Goal: Task Accomplishment & Management: Use online tool/utility

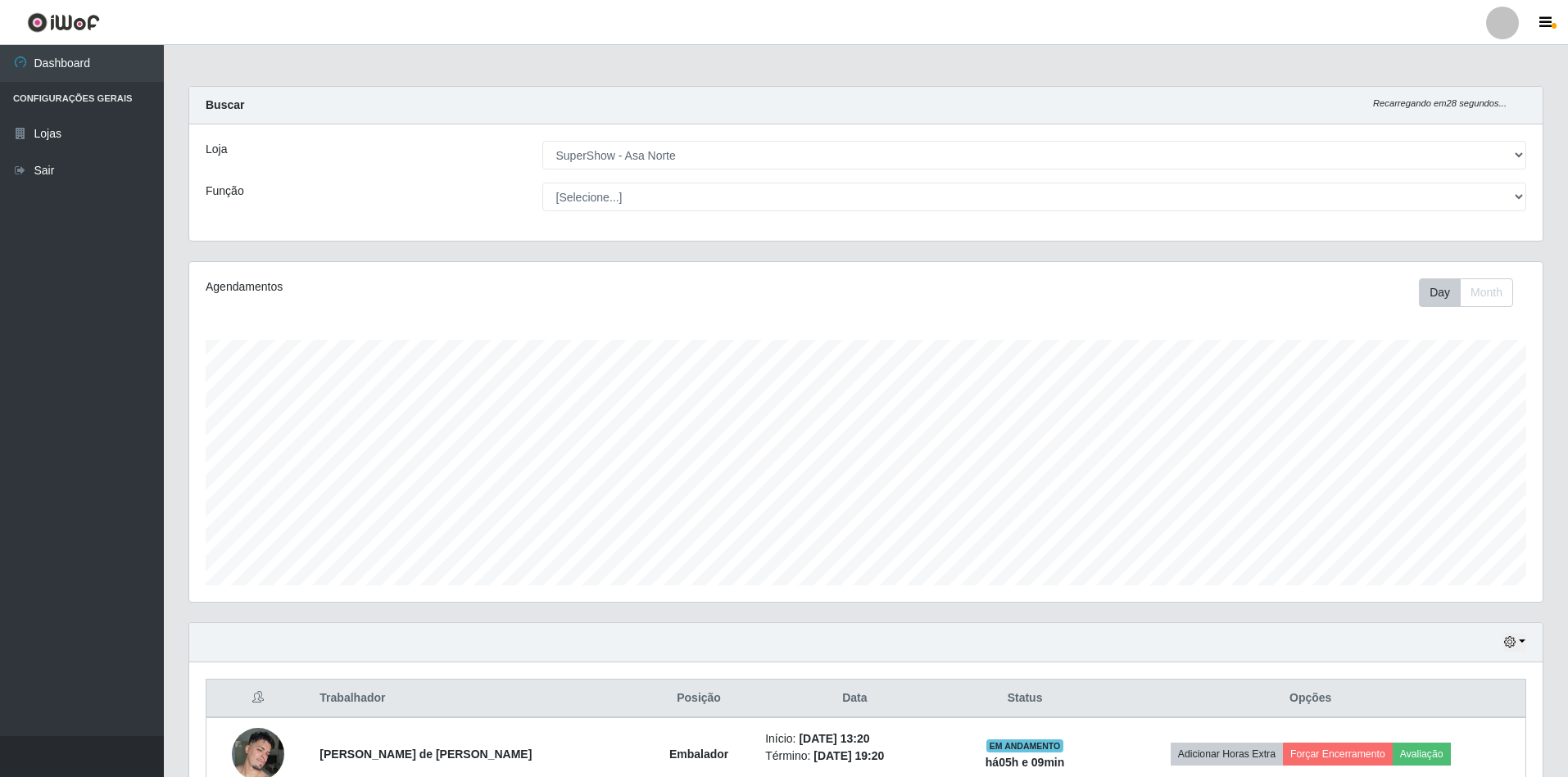
select select "71"
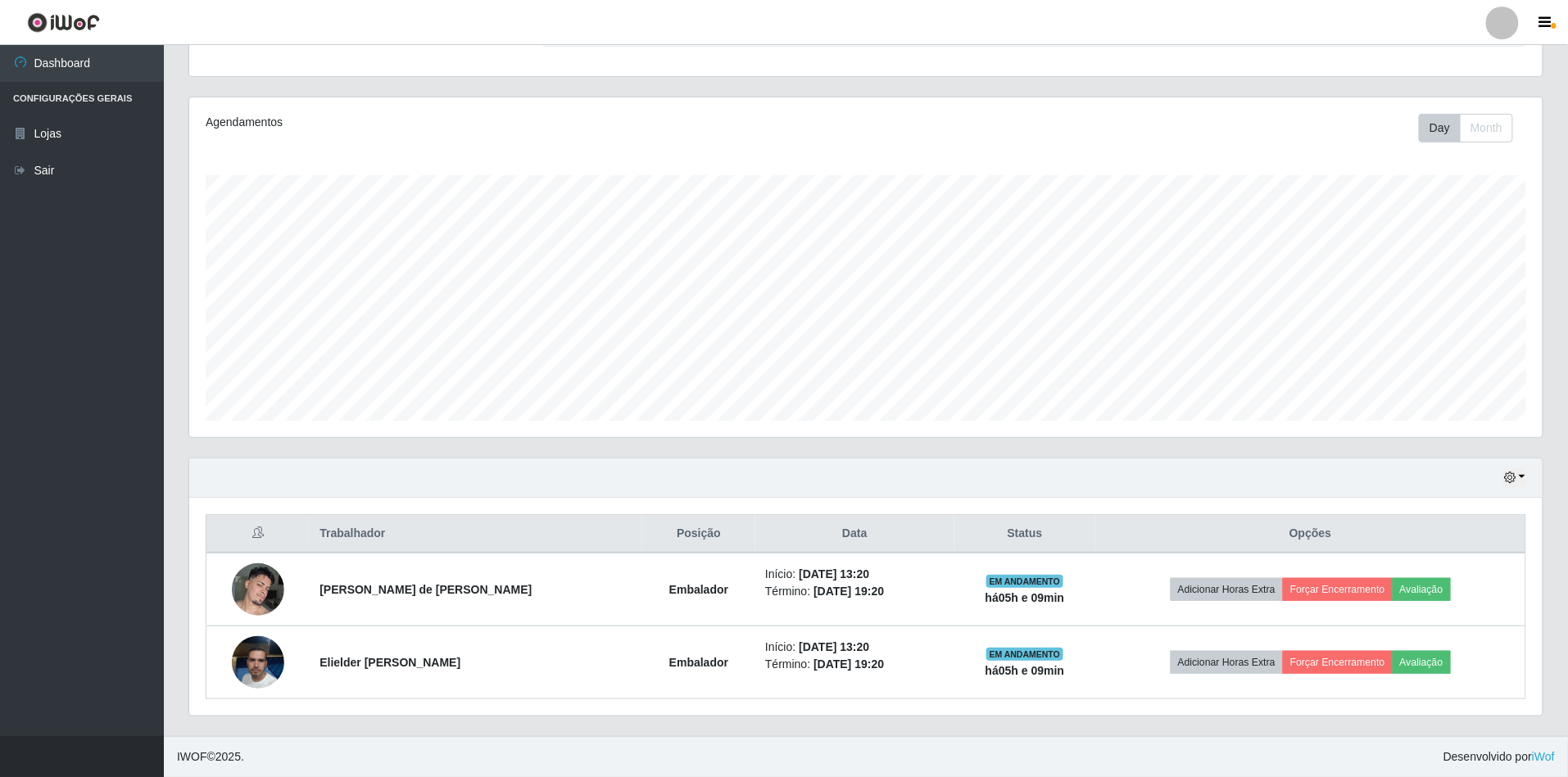
scroll to position [341, 1354]
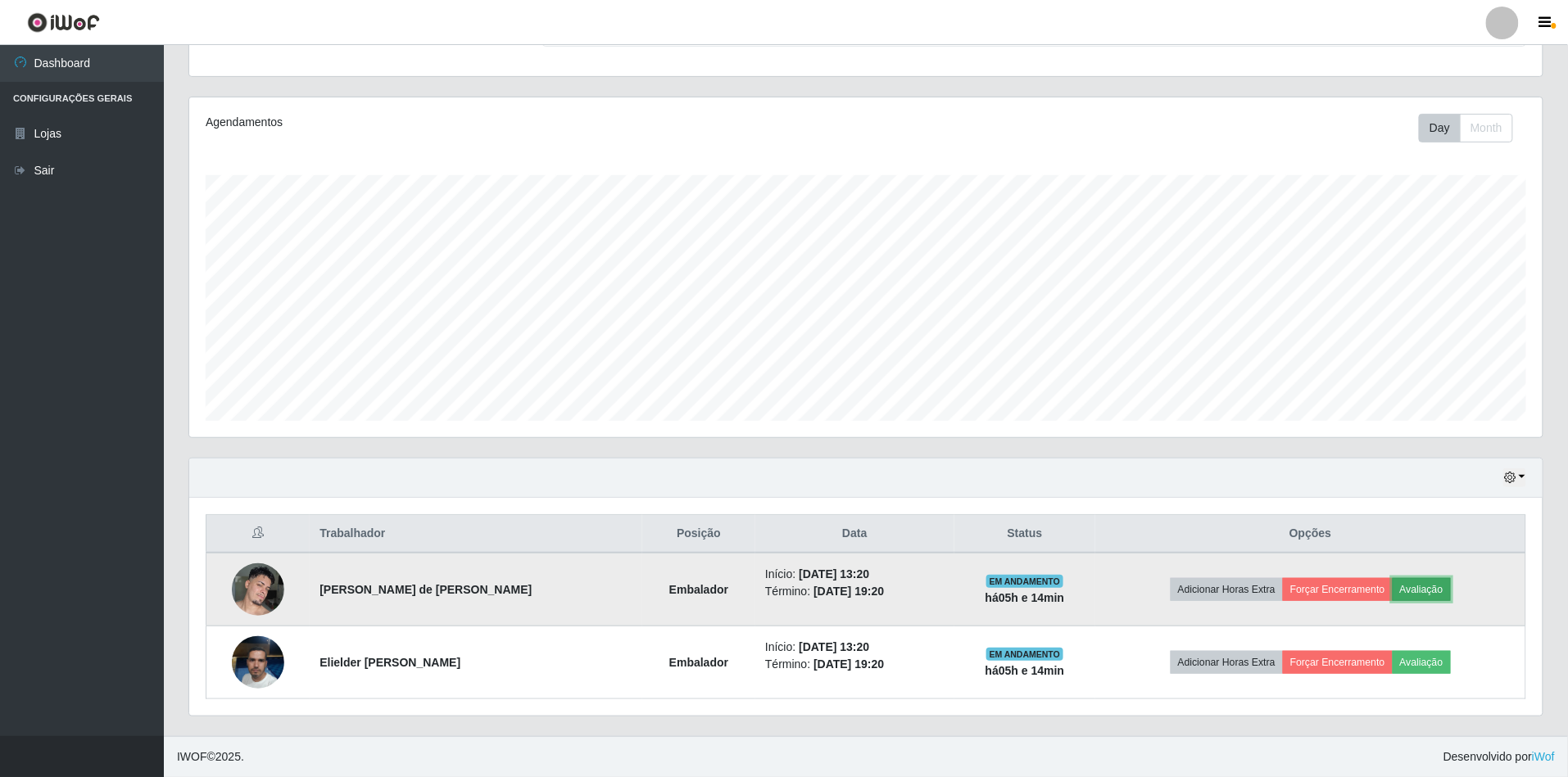
click at [1430, 584] on button "Avaliação" at bounding box center [1421, 589] width 58 height 23
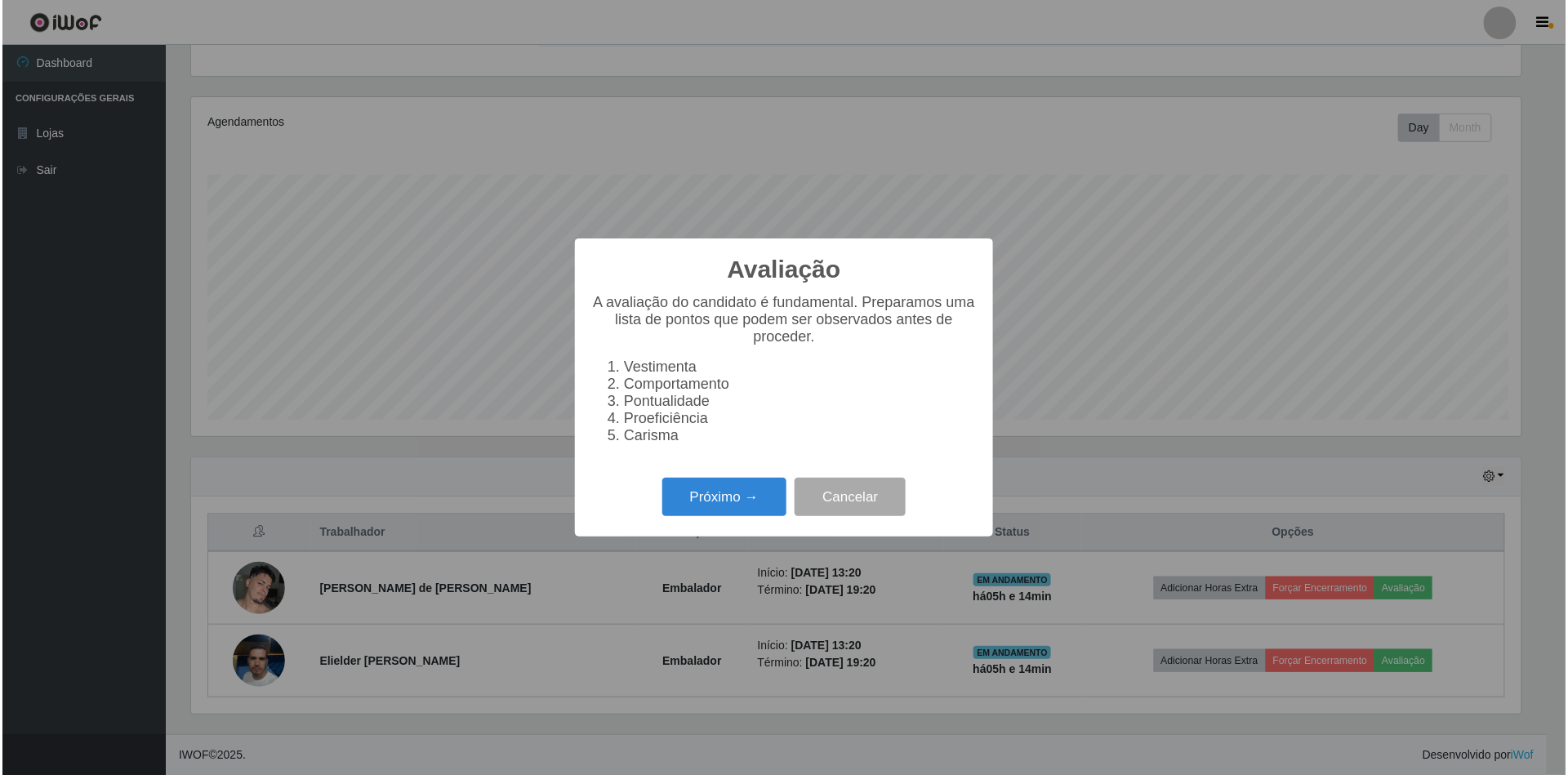
scroll to position [340, 1335]
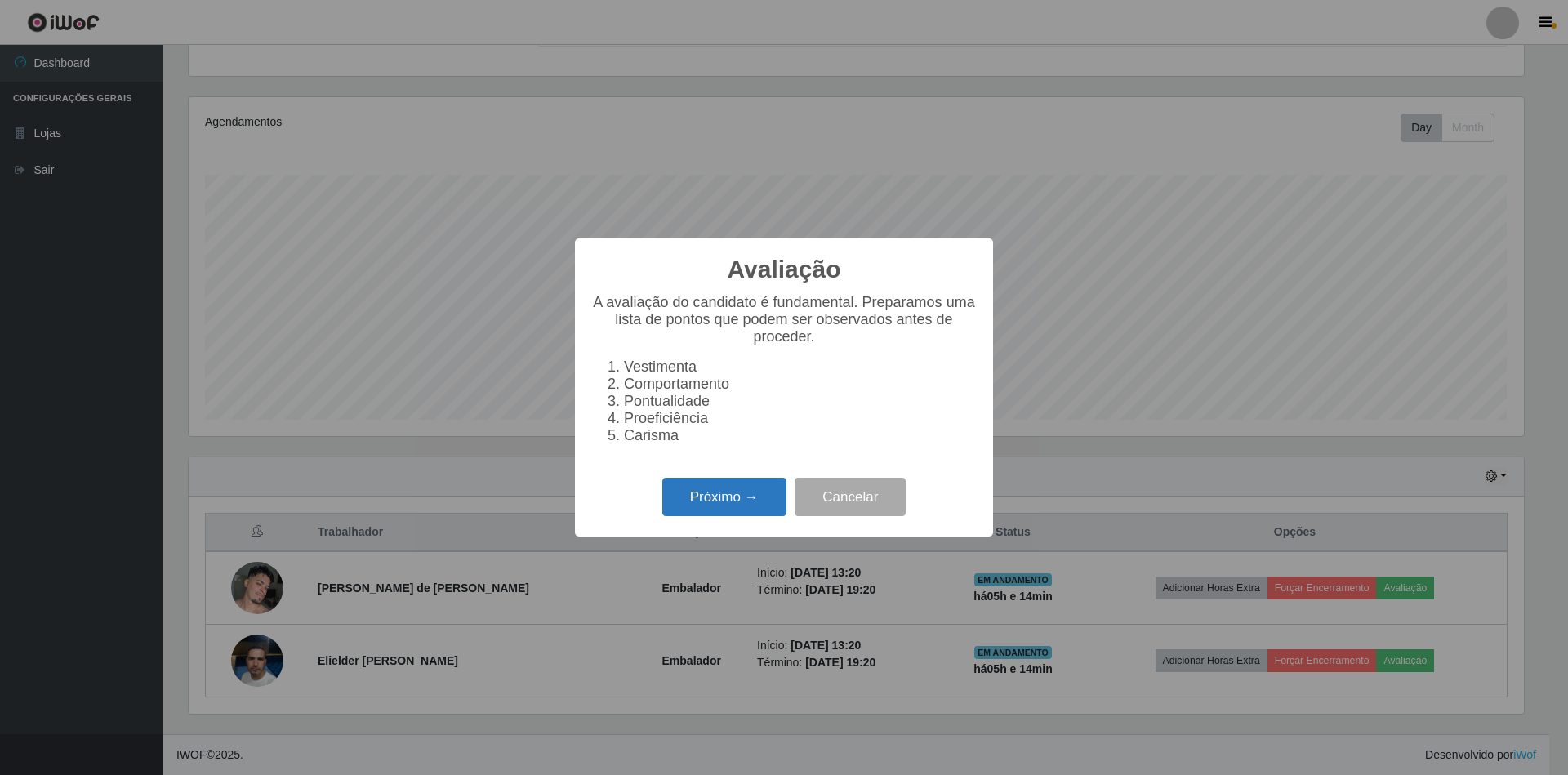
click at [746, 498] on button "Próximo →" at bounding box center [724, 497] width 124 height 39
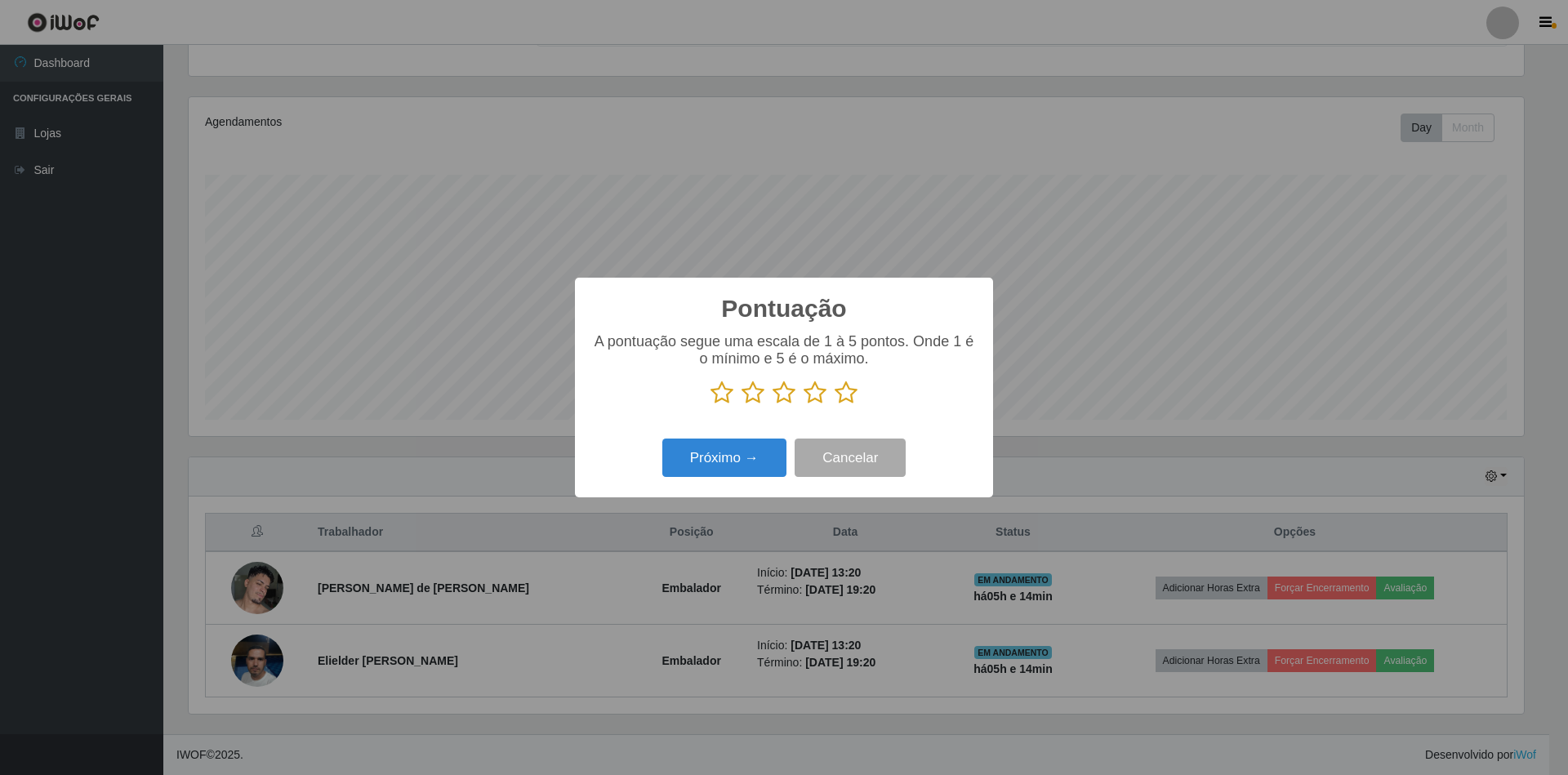
click at [851, 383] on icon at bounding box center [846, 393] width 23 height 25
click at [835, 405] on input "radio" at bounding box center [835, 405] width 0 height 0
click at [755, 461] on button "Próximo →" at bounding box center [724, 457] width 124 height 39
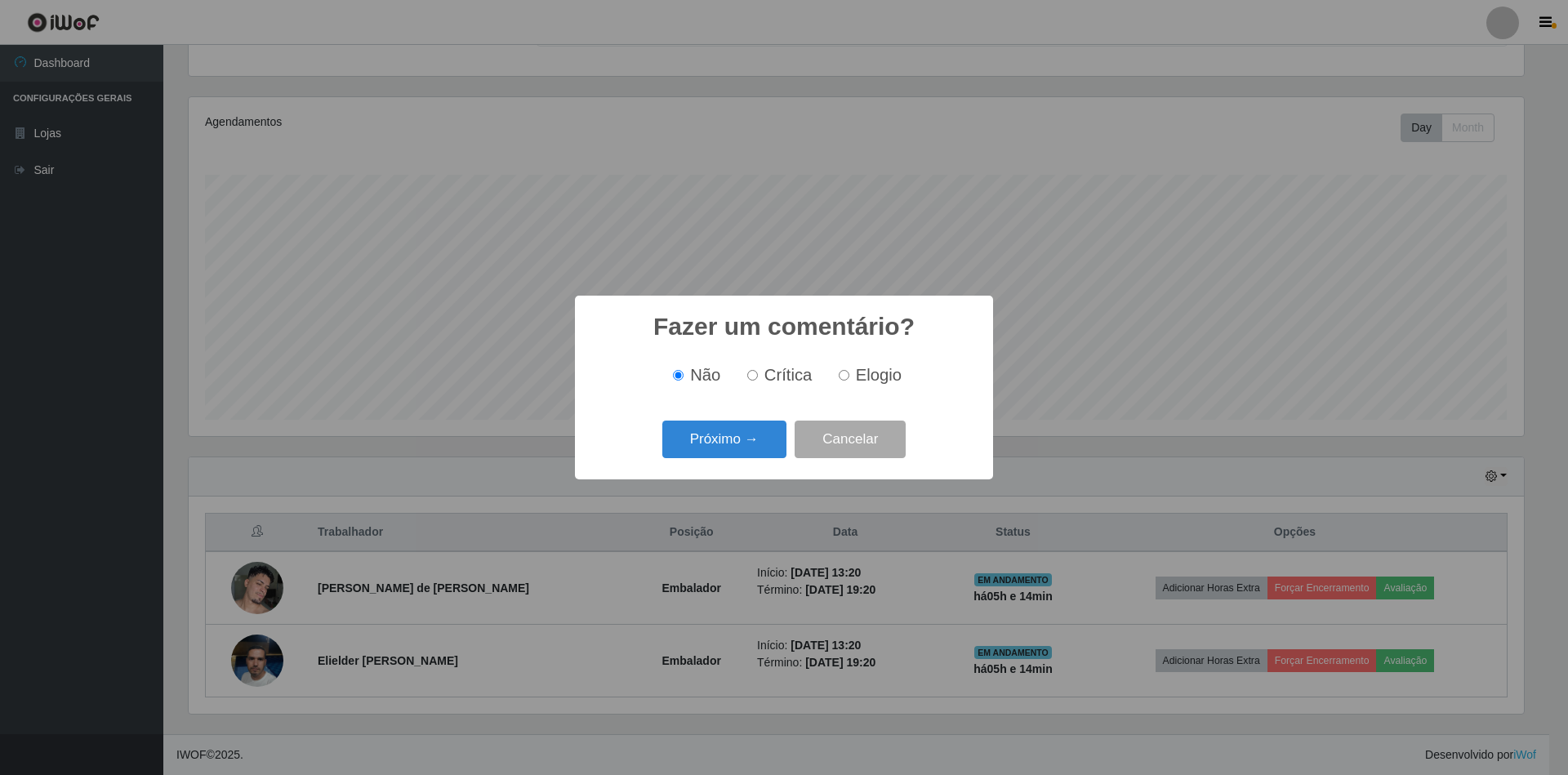
click at [845, 376] on input "Elogio" at bounding box center [844, 375] width 11 height 11
radio input "true"
click at [765, 438] on button "Próximo →" at bounding box center [724, 439] width 124 height 39
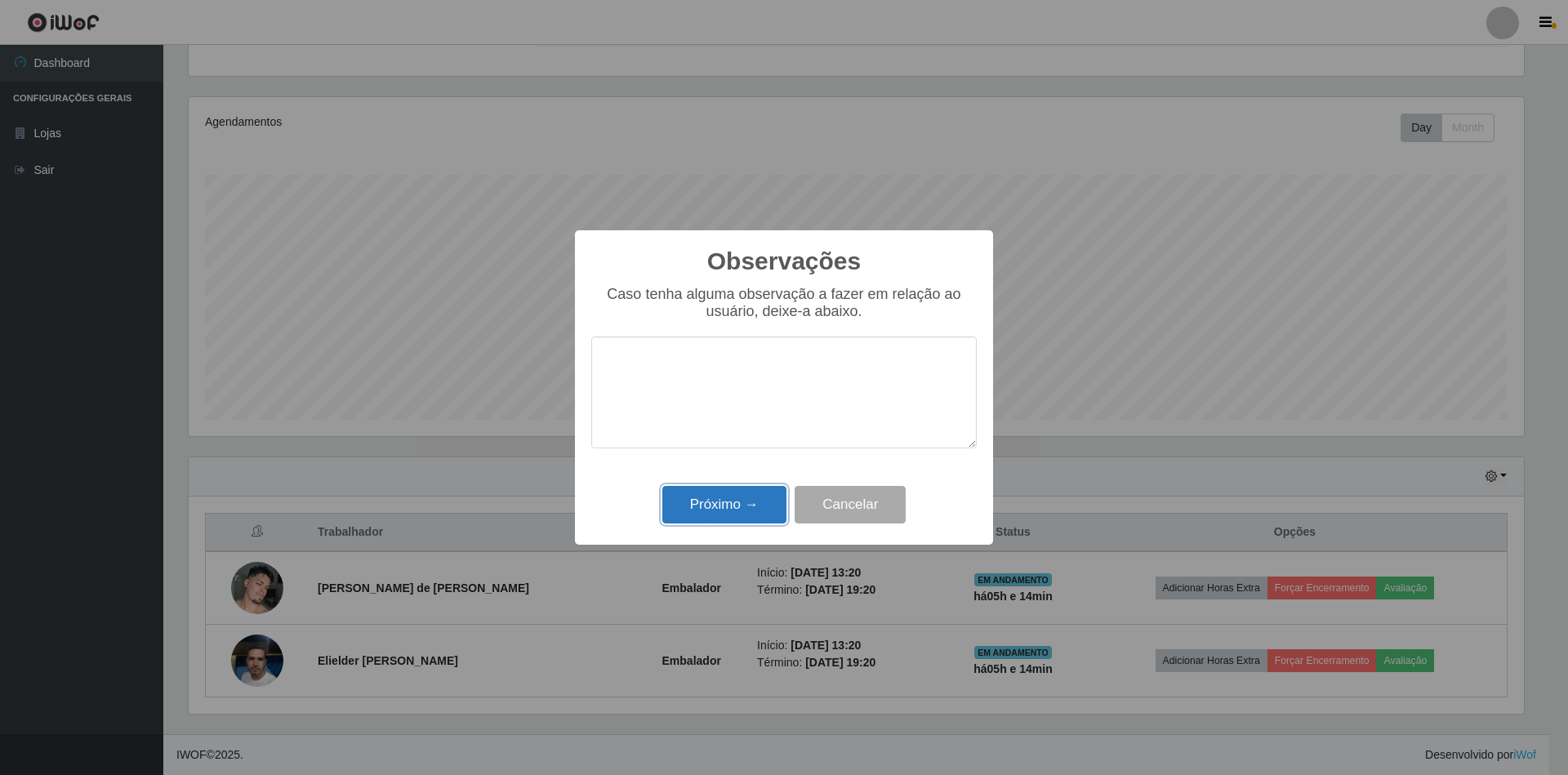
click at [772, 500] on button "Próximo →" at bounding box center [724, 505] width 124 height 39
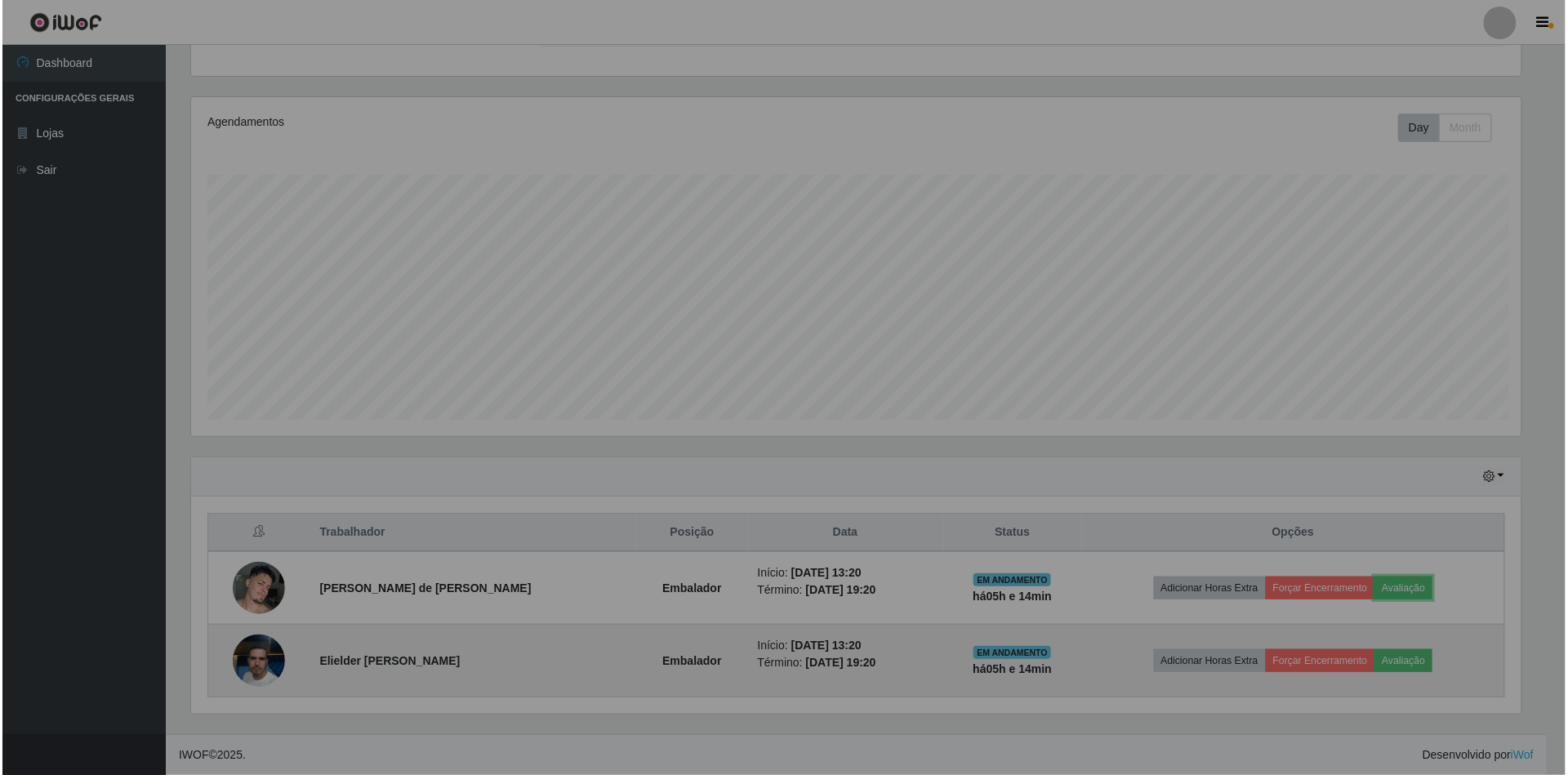
scroll to position [340, 1350]
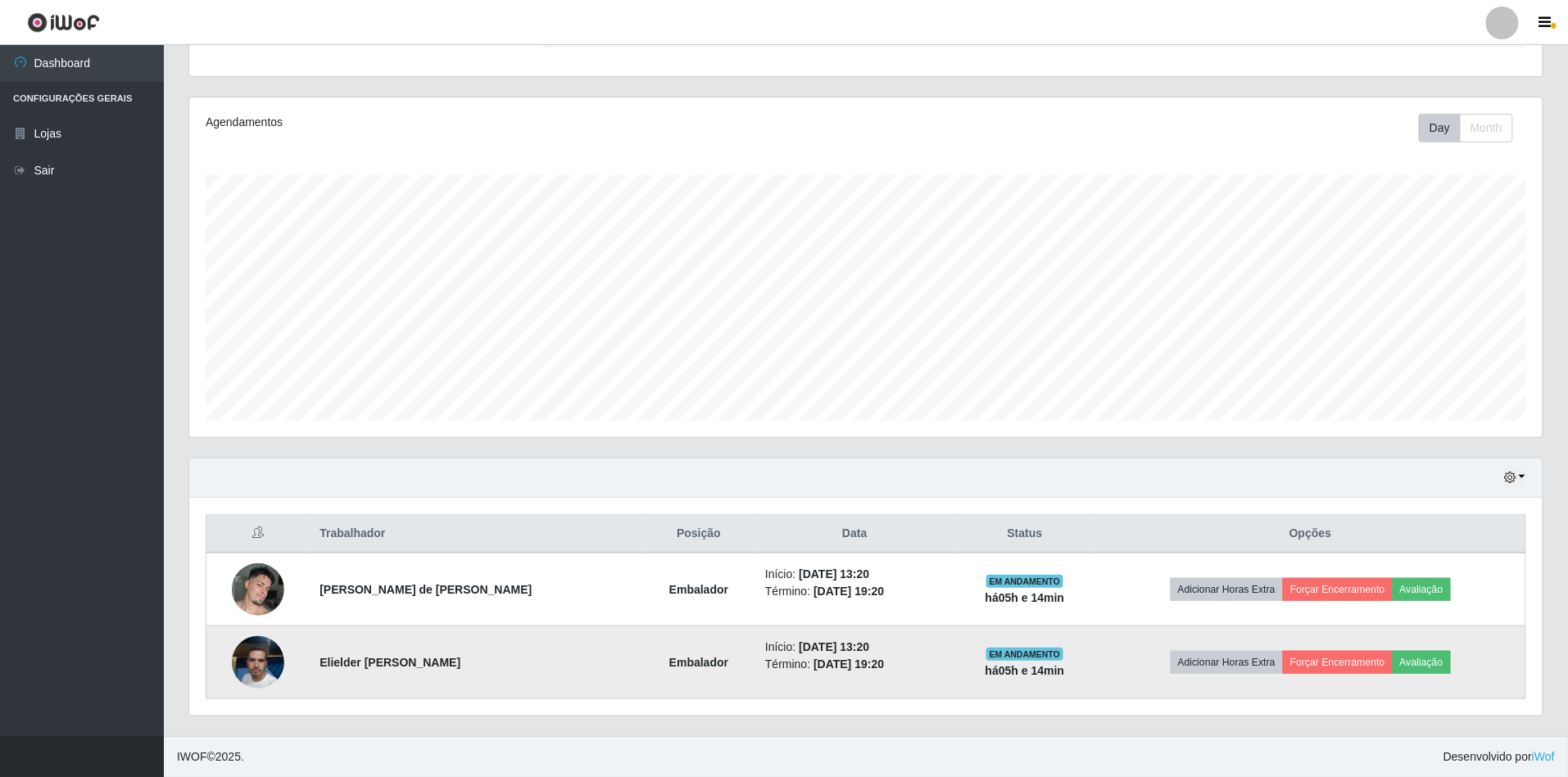
click at [1412, 649] on td "Adicionar Horas Extra Forçar Encerramento Avaliação" at bounding box center [1310, 663] width 430 height 73
click at [1401, 655] on button "Avaliação" at bounding box center [1421, 663] width 58 height 23
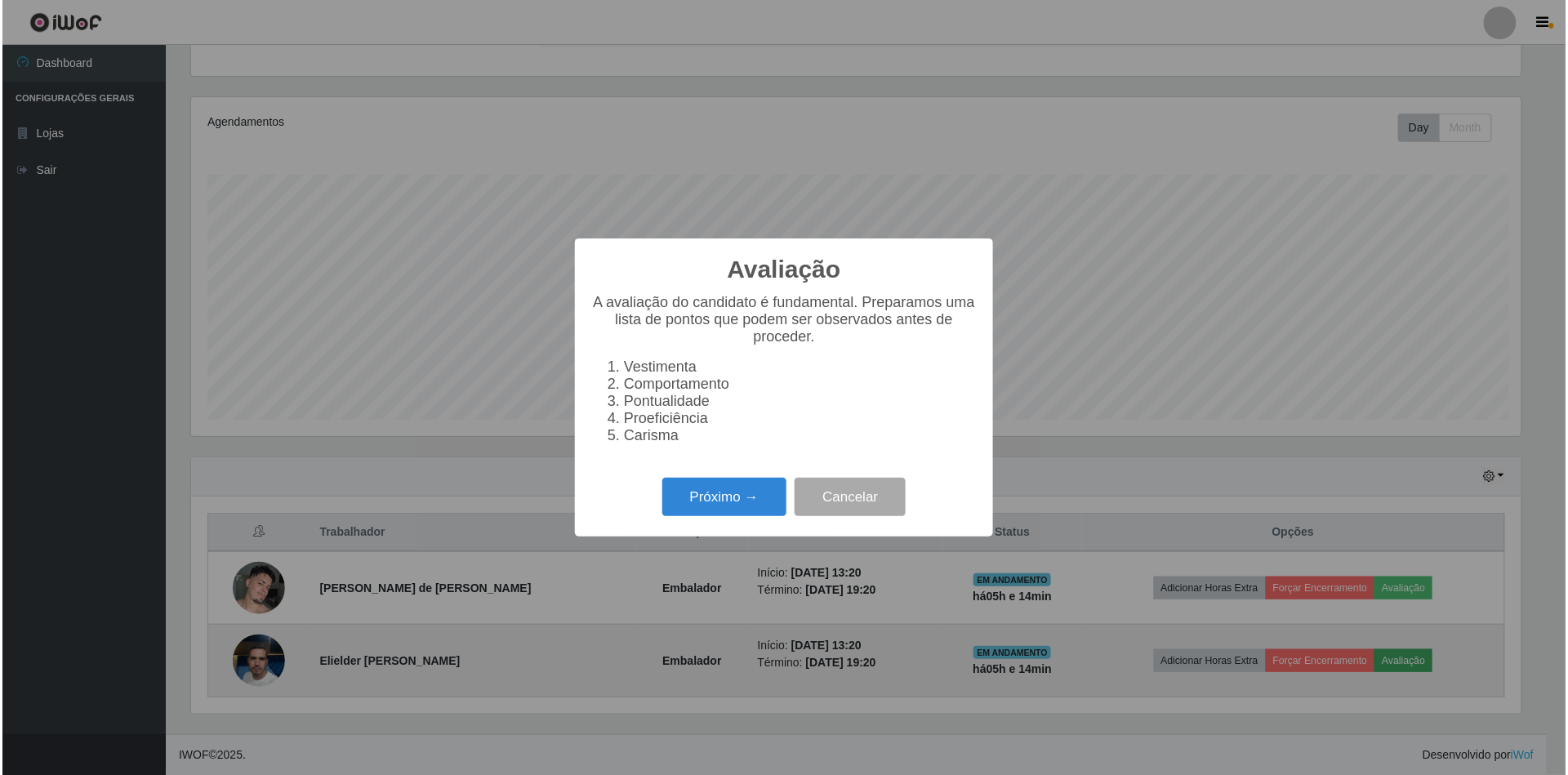
scroll to position [340, 1335]
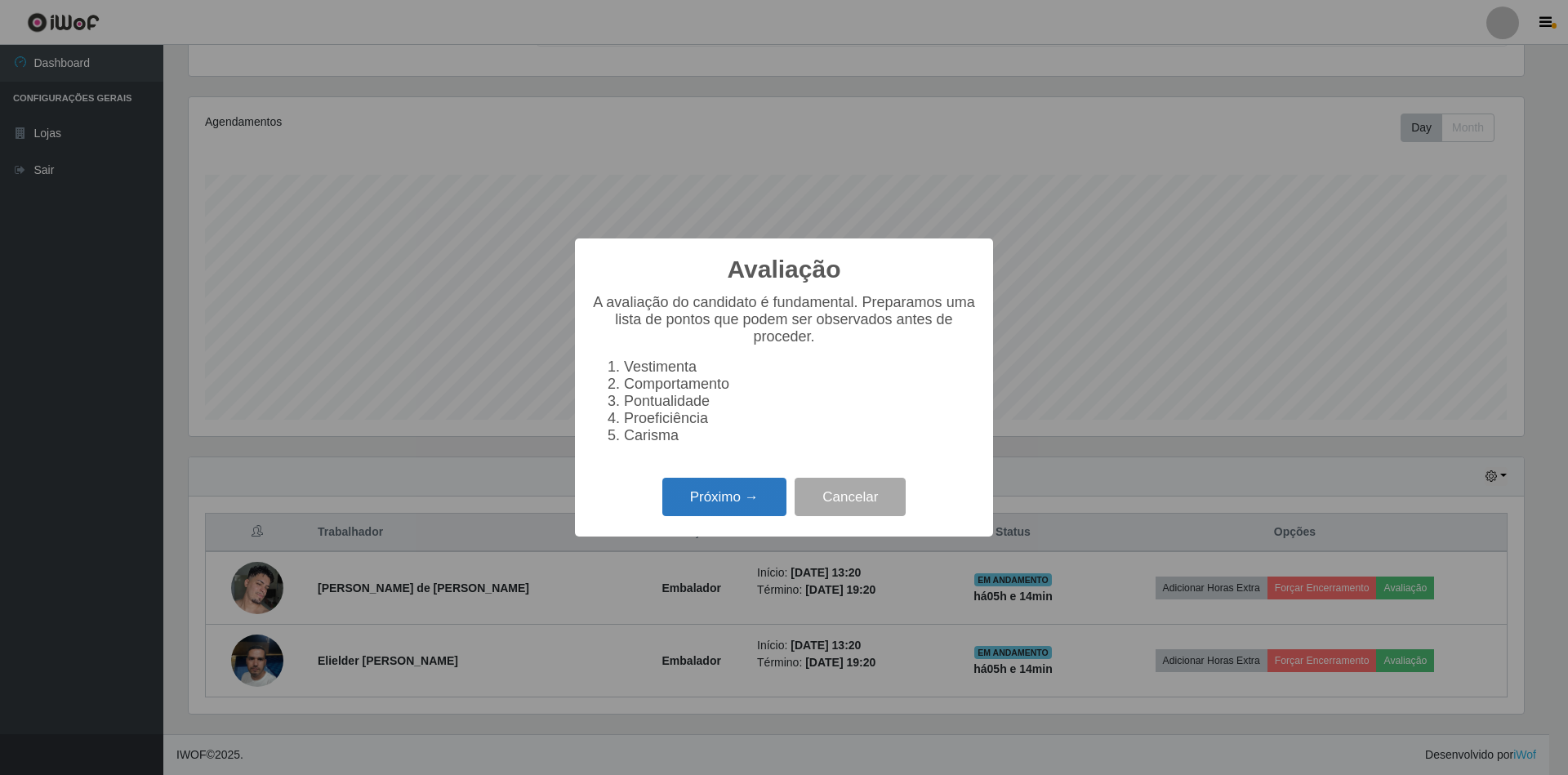
click at [765, 501] on button "Próximo →" at bounding box center [724, 497] width 124 height 39
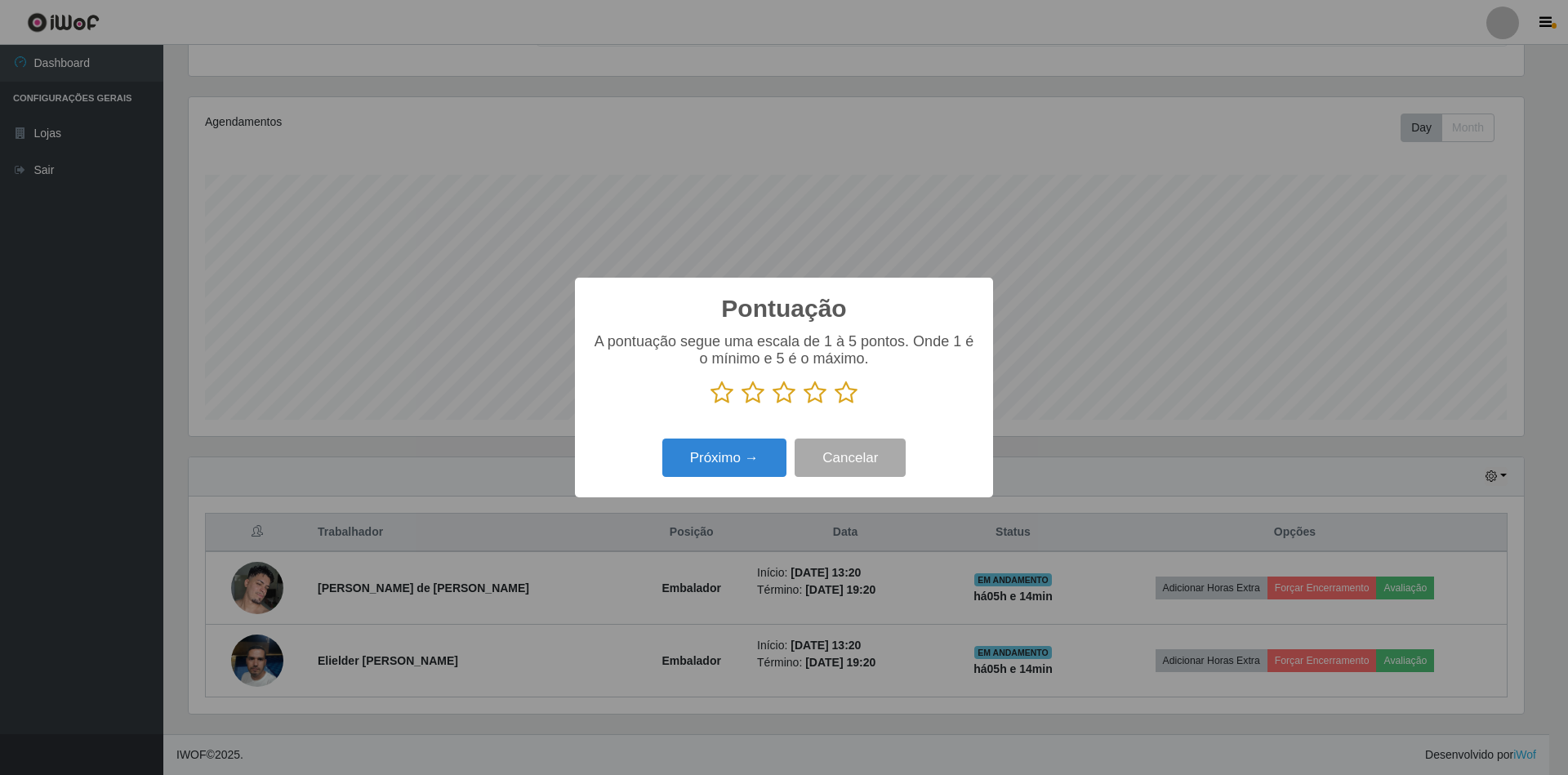
click at [848, 393] on icon at bounding box center [846, 393] width 23 height 25
click at [835, 405] on input "radio" at bounding box center [835, 405] width 0 height 0
click at [768, 455] on button "Próximo →" at bounding box center [724, 457] width 124 height 39
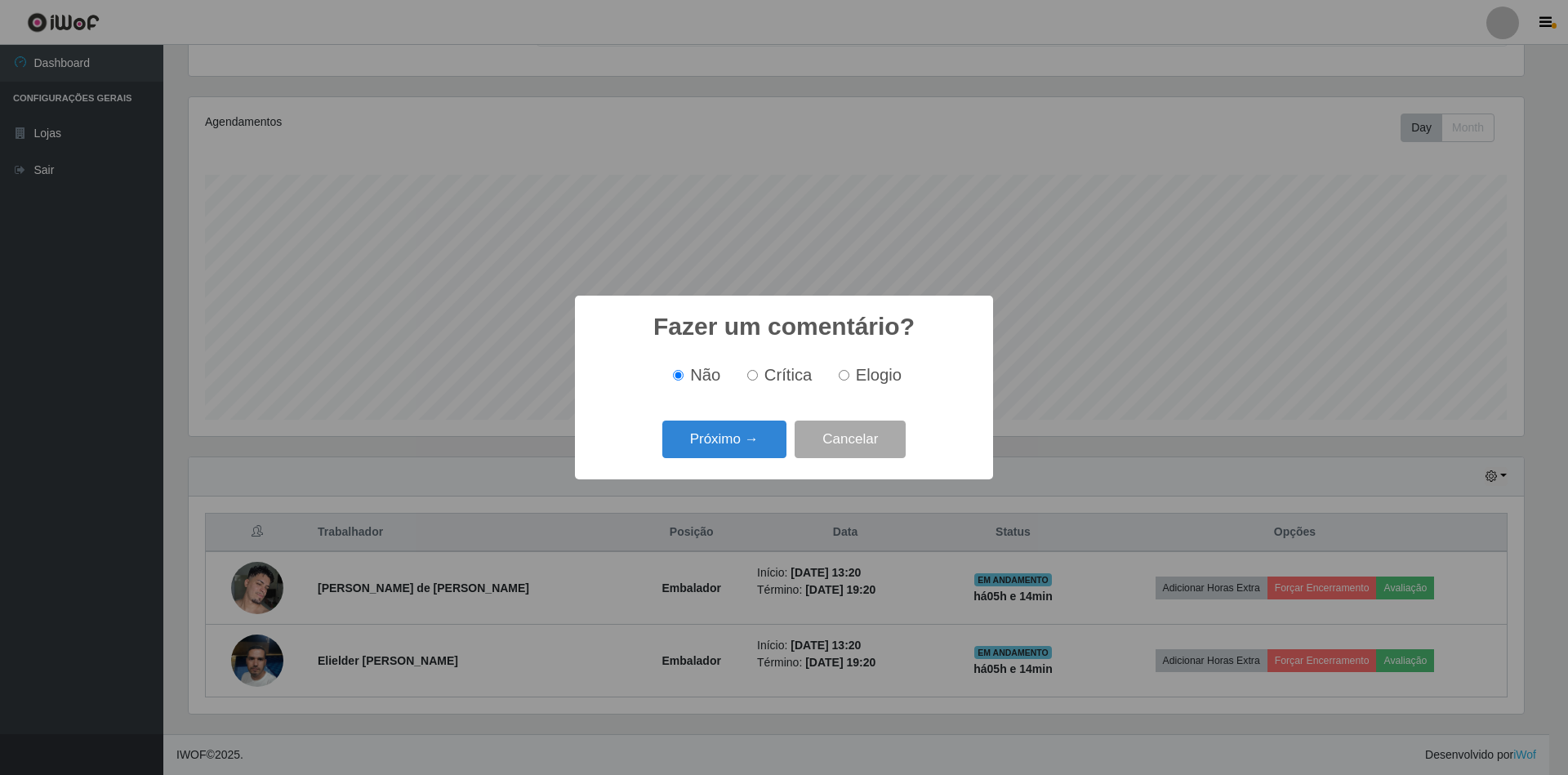
click at [841, 376] on input "Elogio" at bounding box center [844, 375] width 11 height 11
radio input "true"
click at [768, 442] on button "Próximo →" at bounding box center [724, 439] width 124 height 39
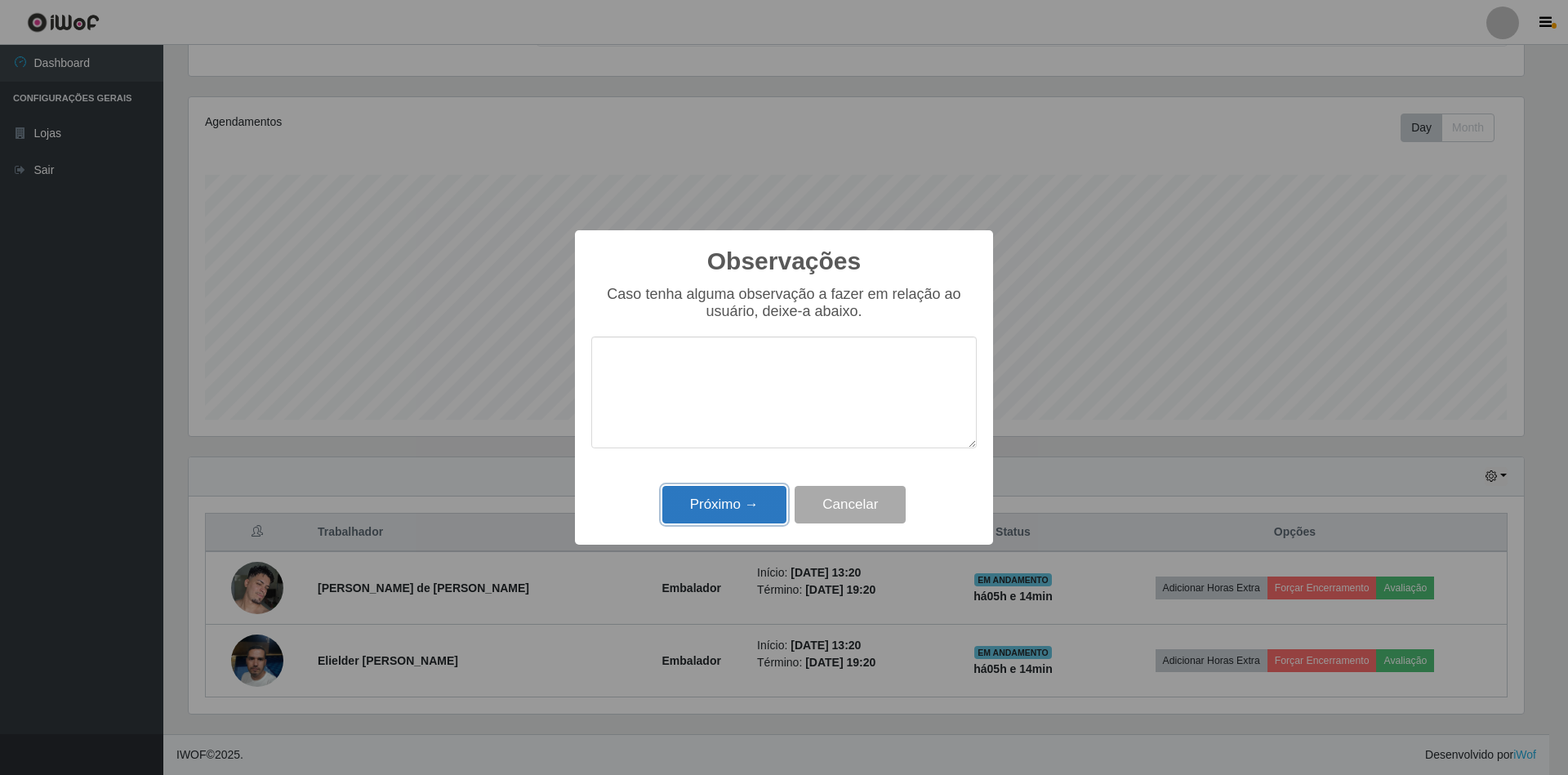
click at [752, 498] on button "Próximo →" at bounding box center [724, 505] width 124 height 39
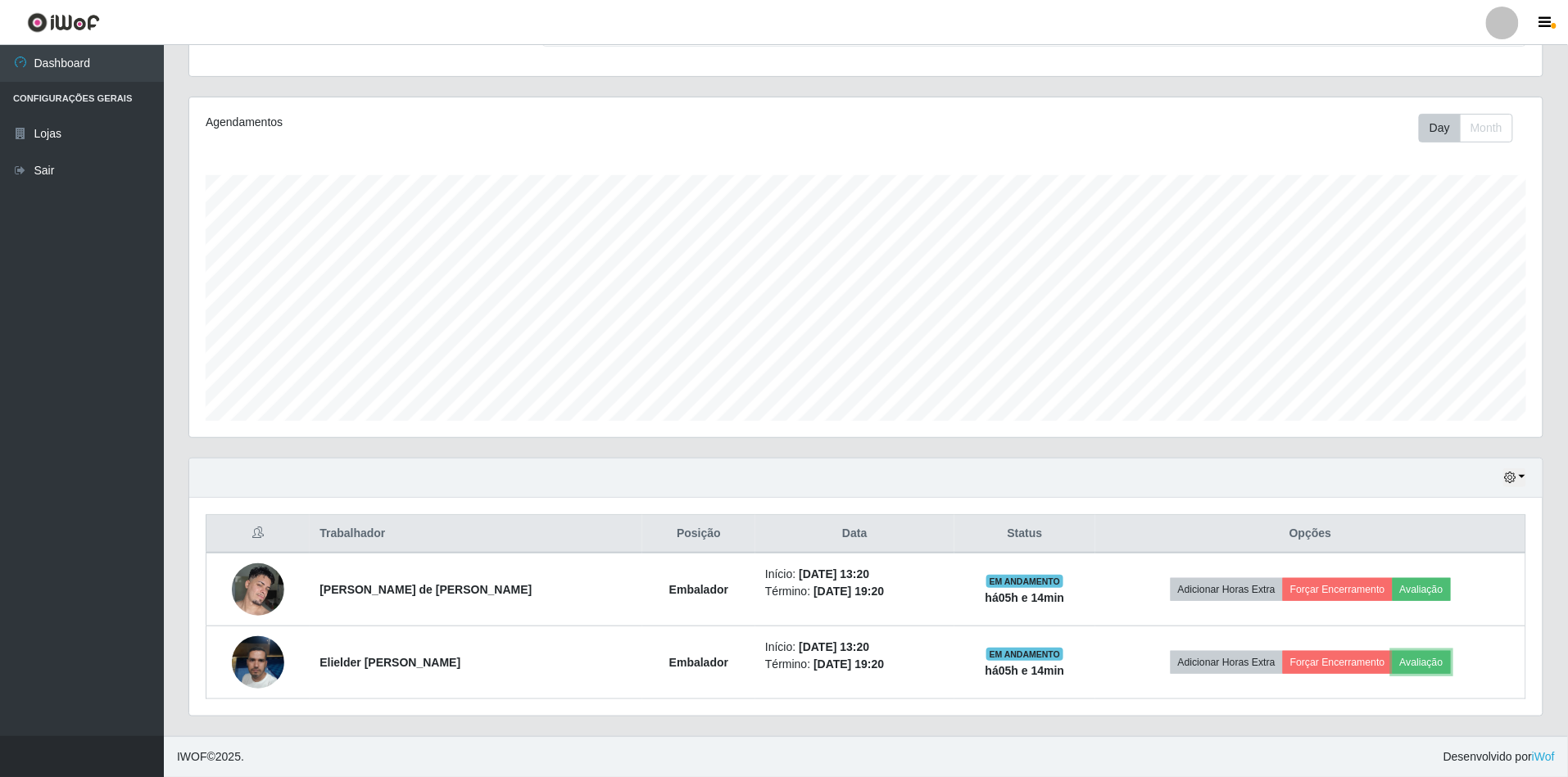
scroll to position [341, 1354]
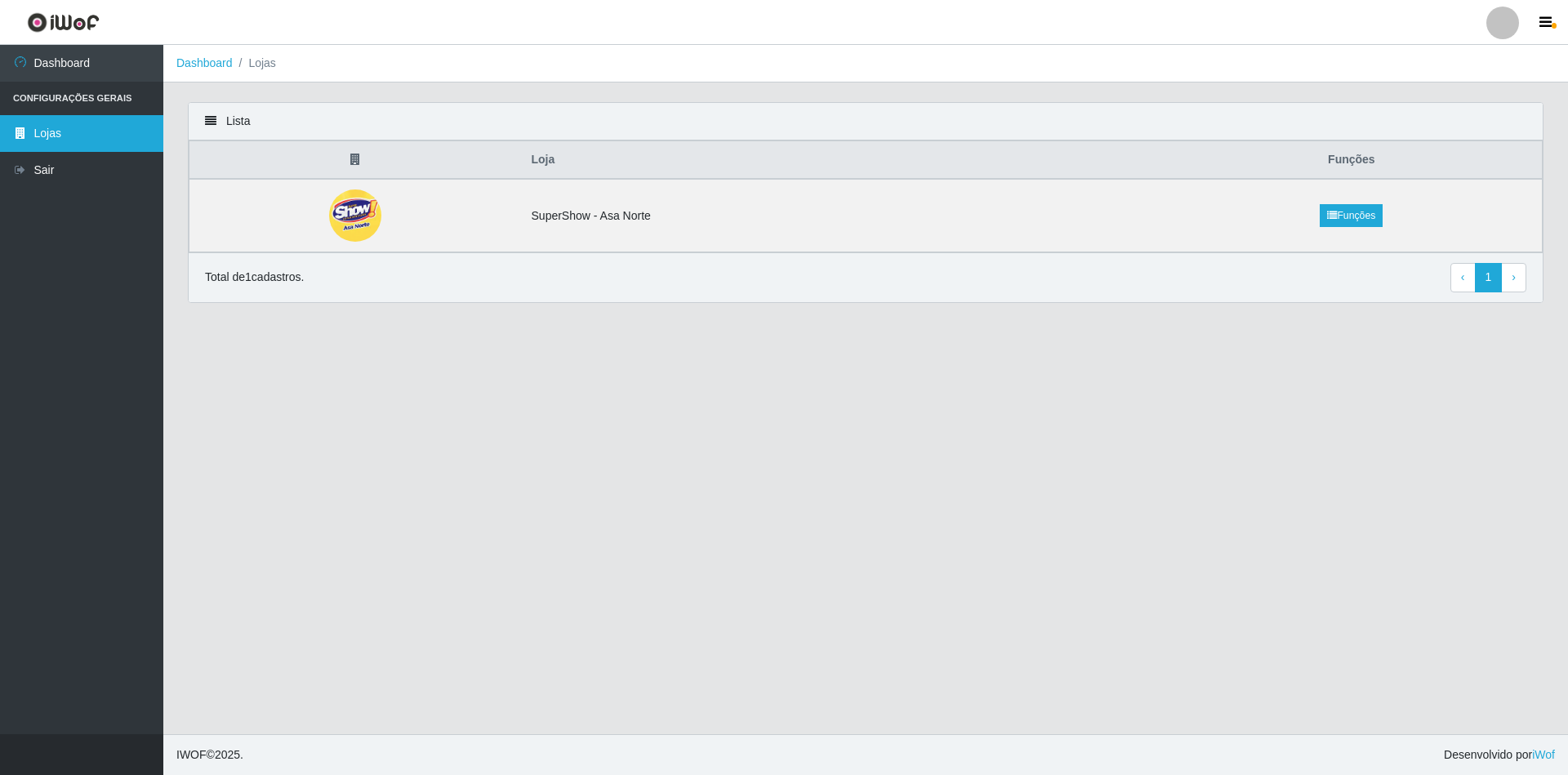
click at [79, 135] on link "Lojas" at bounding box center [81, 133] width 163 height 37
click at [351, 204] on img at bounding box center [355, 216] width 65 height 53
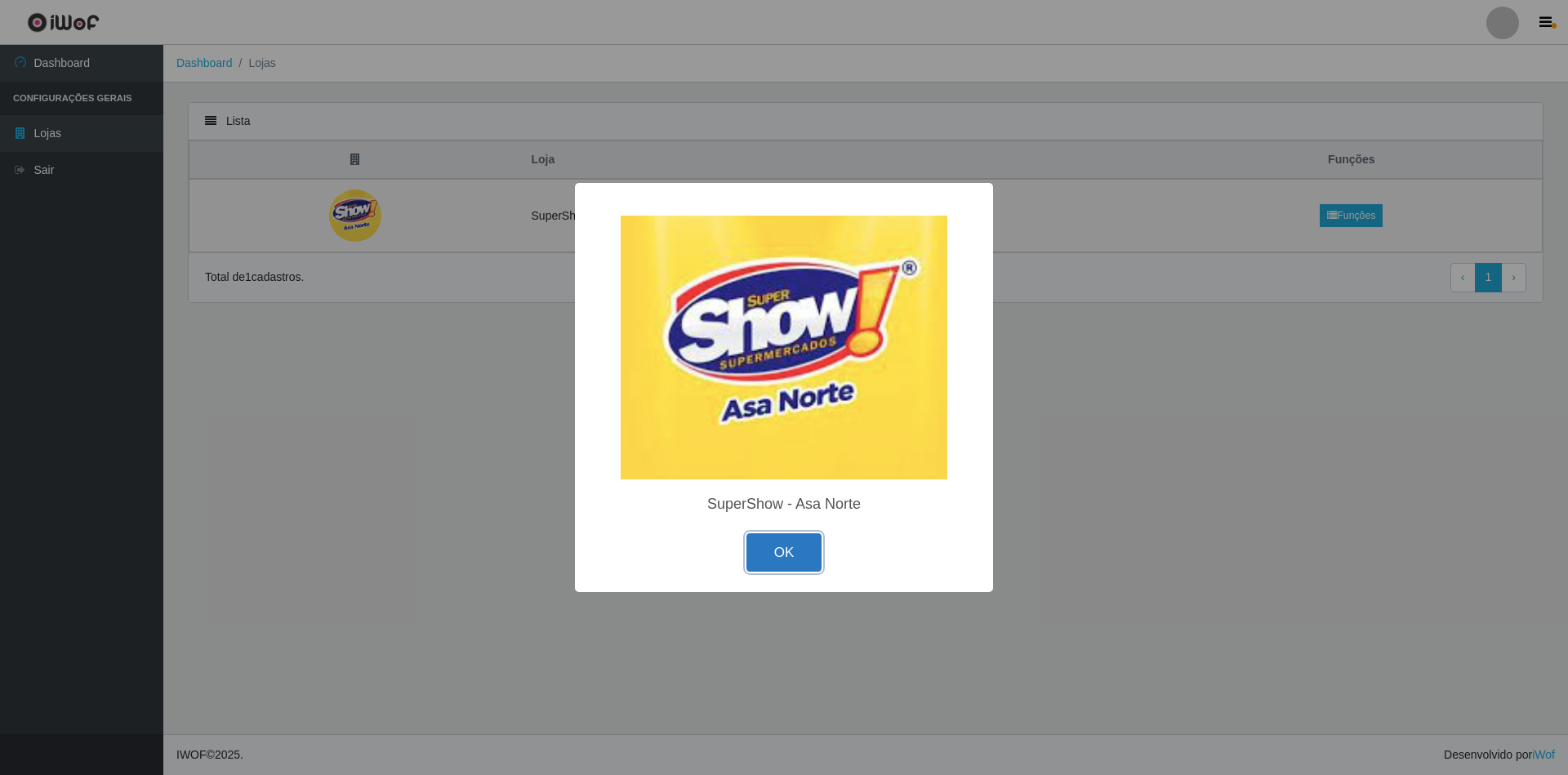
click at [792, 557] on button "OK" at bounding box center [784, 553] width 76 height 39
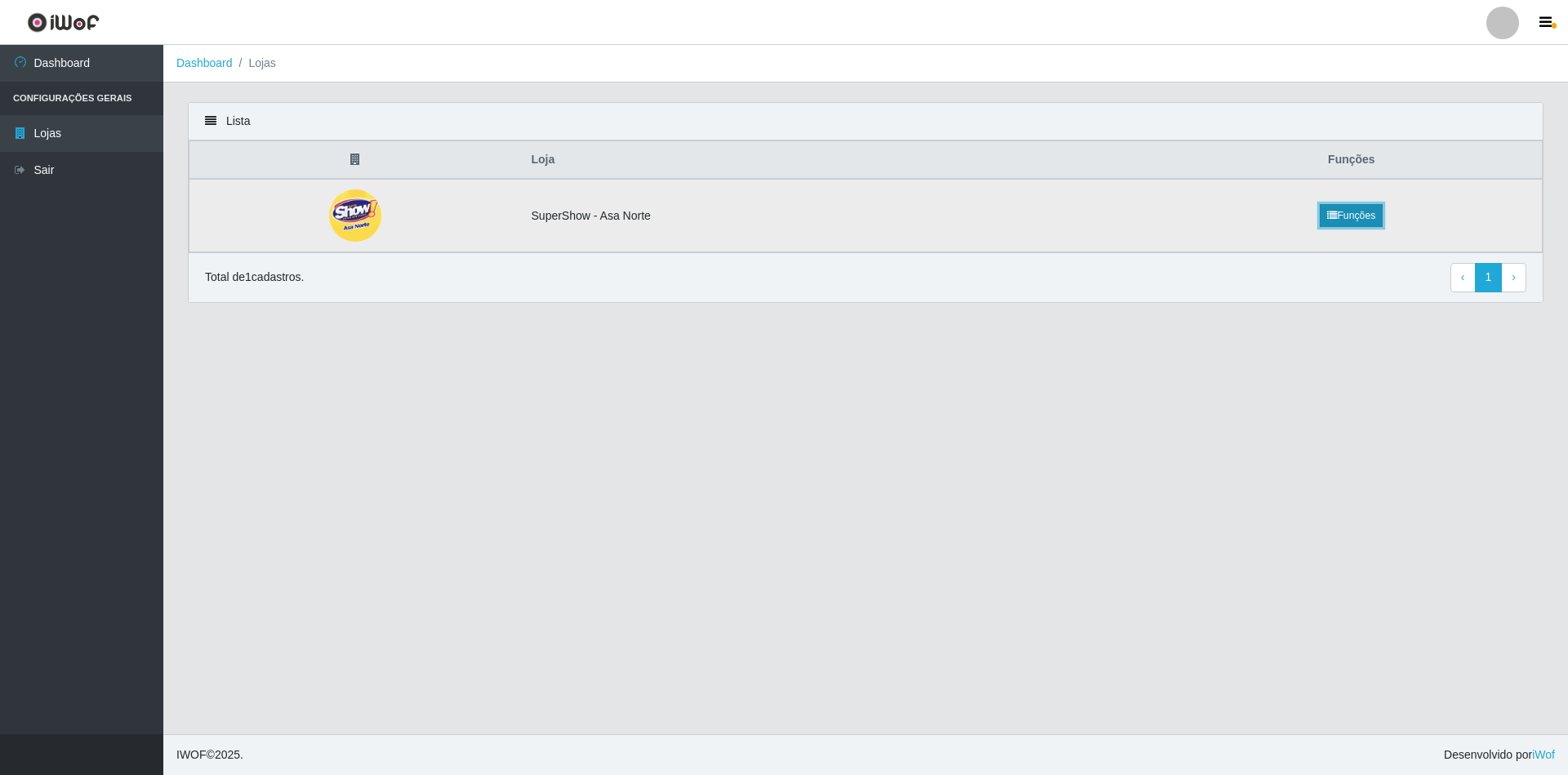
click at [1364, 222] on link "Funções" at bounding box center [1351, 216] width 63 height 23
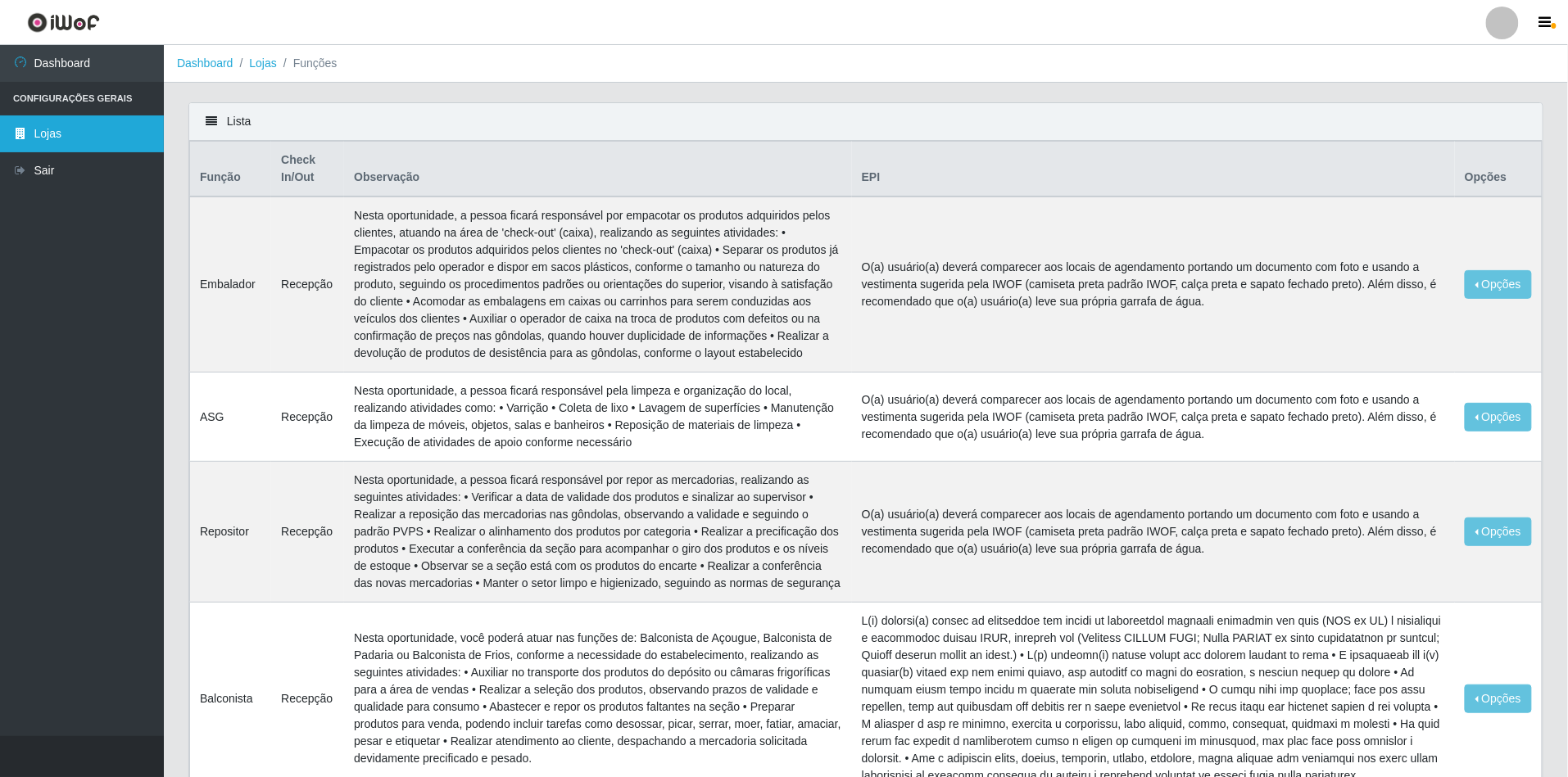
click at [93, 135] on link "Lojas" at bounding box center [82, 133] width 164 height 37
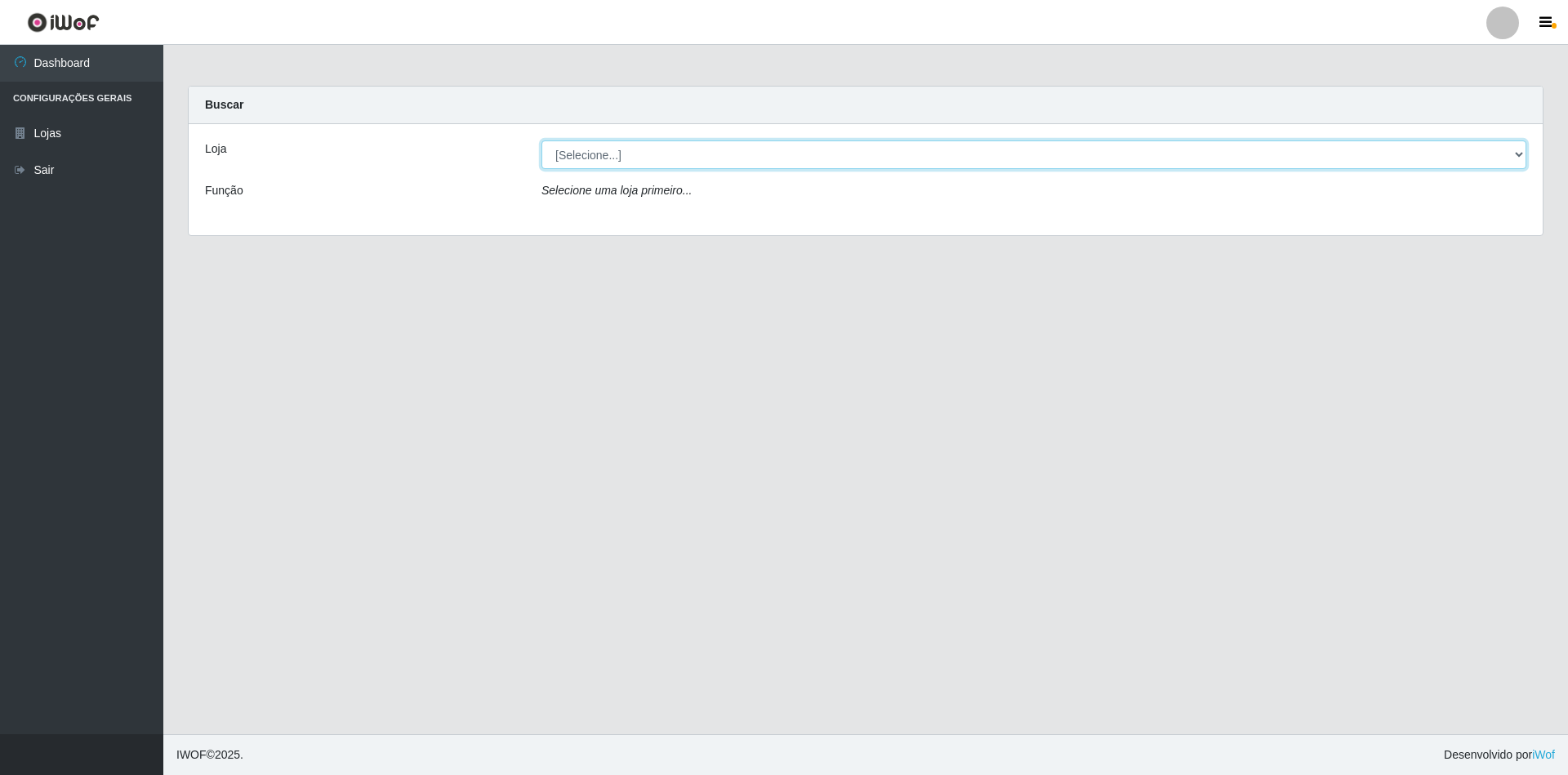
click at [1511, 150] on select "[Selecione...] SuperShow - Asa Norte" at bounding box center [1034, 154] width 985 height 29
select select "71"
click at [542, 140] on select "[Selecione...] SuperShow - Asa Norte" at bounding box center [1034, 154] width 985 height 29
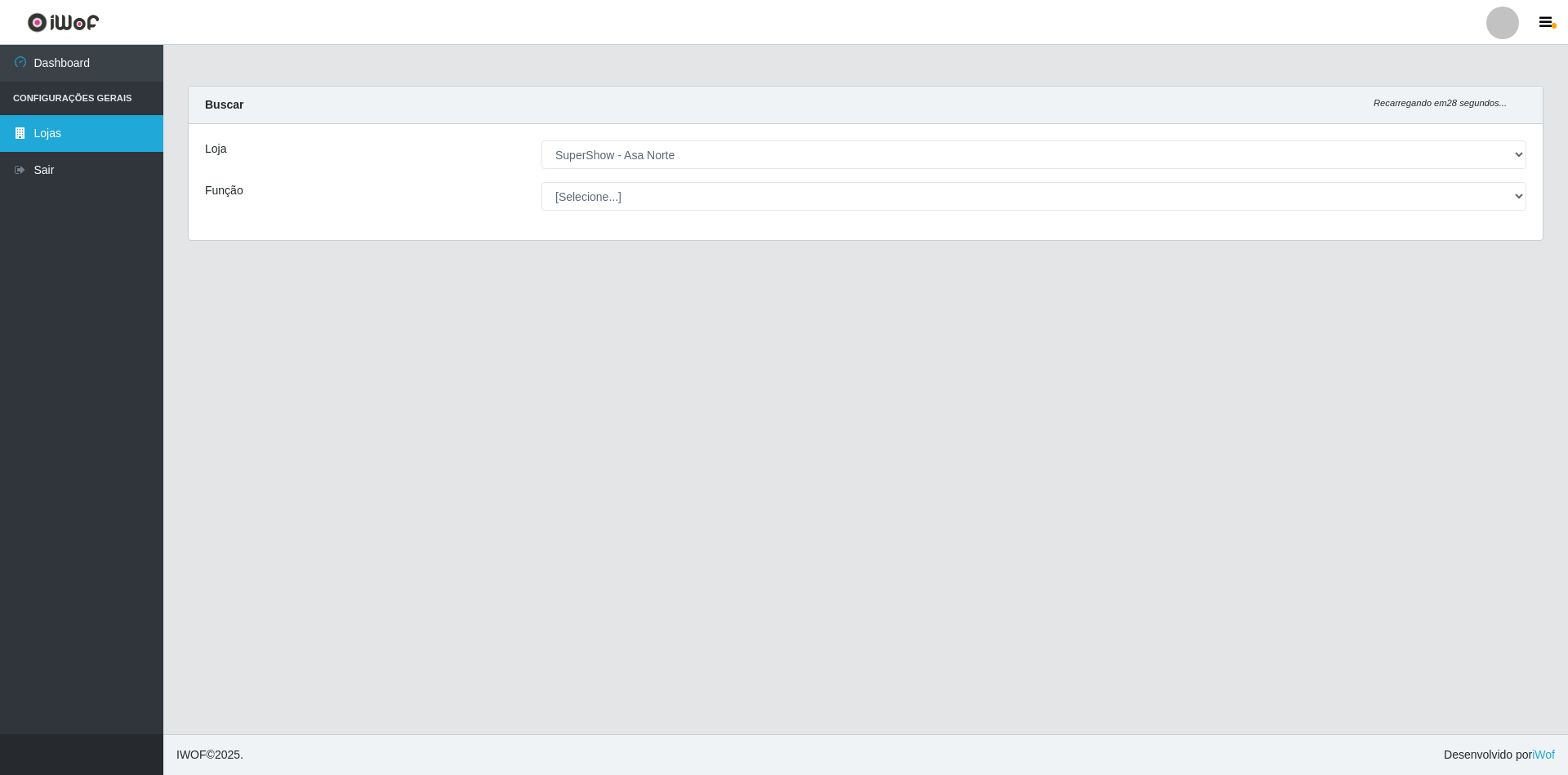
click at [76, 132] on link "Lojas" at bounding box center [81, 133] width 163 height 37
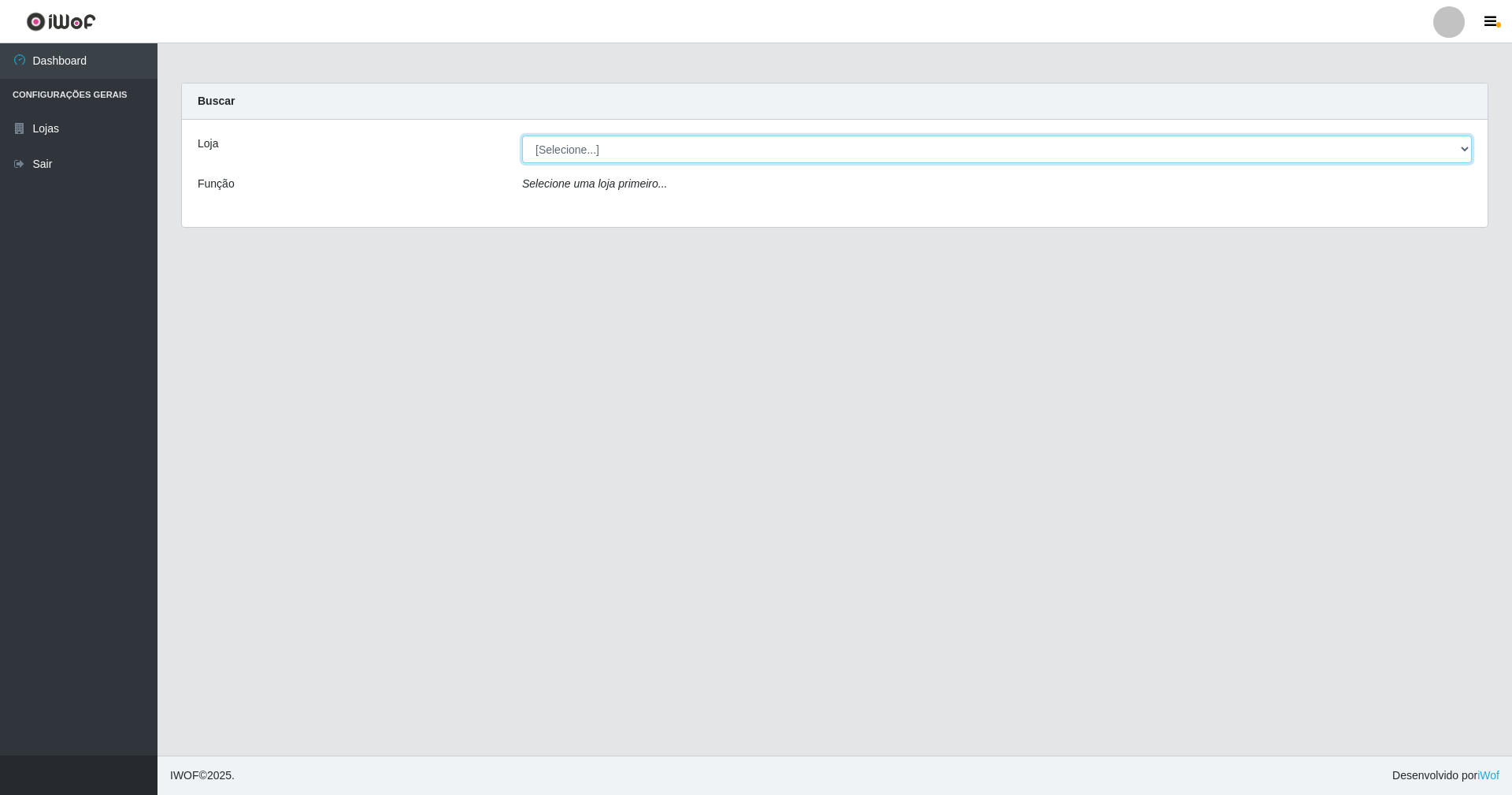
click at [1461, 151] on select "[Selecione...] SuperShow - Asa Norte" at bounding box center [997, 149] width 950 height 28
select select "71"
click at [522, 135] on select "[Selecione...] SuperShow - Asa Norte" at bounding box center [997, 149] width 950 height 28
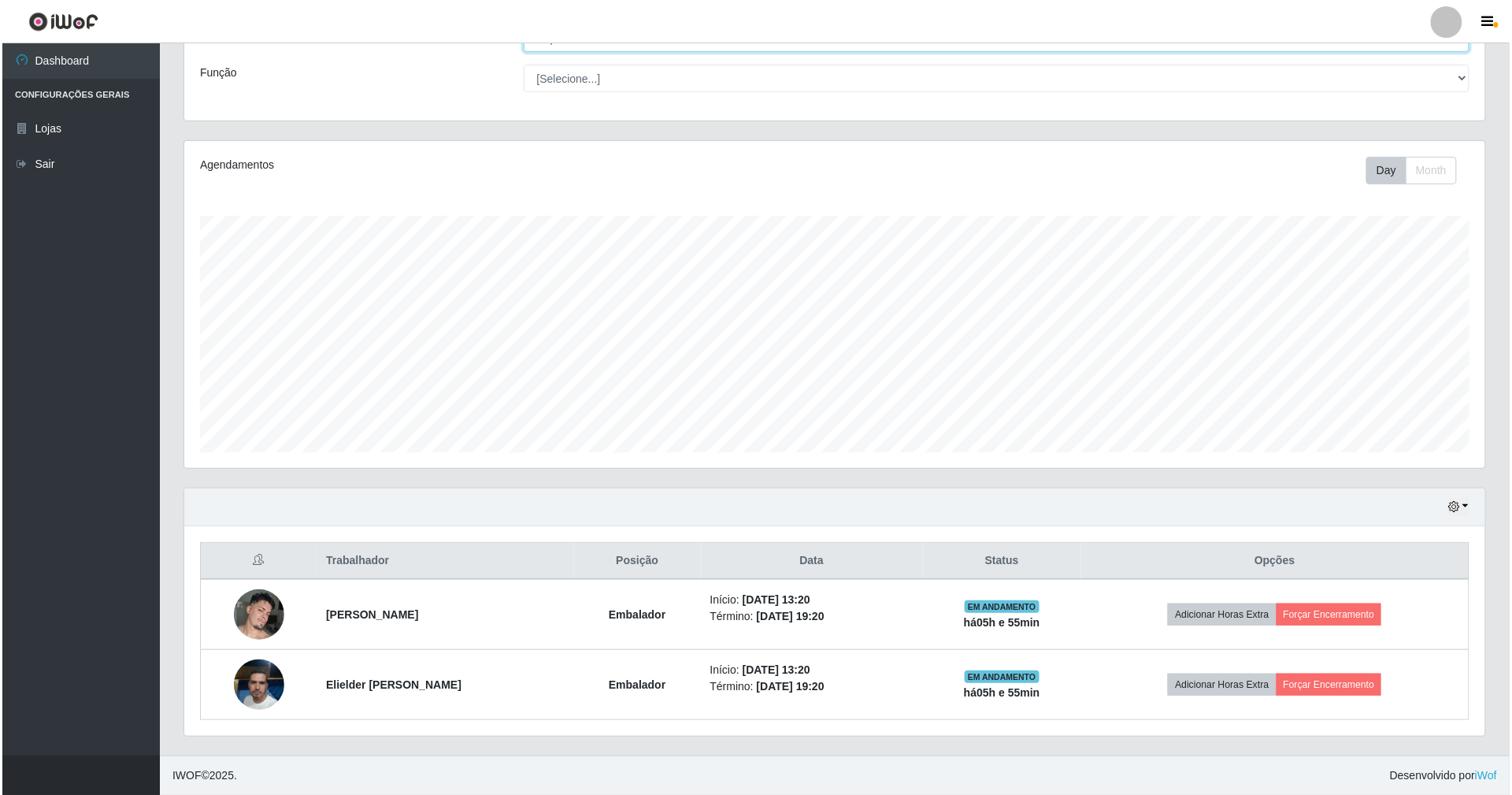
scroll to position [114, 0]
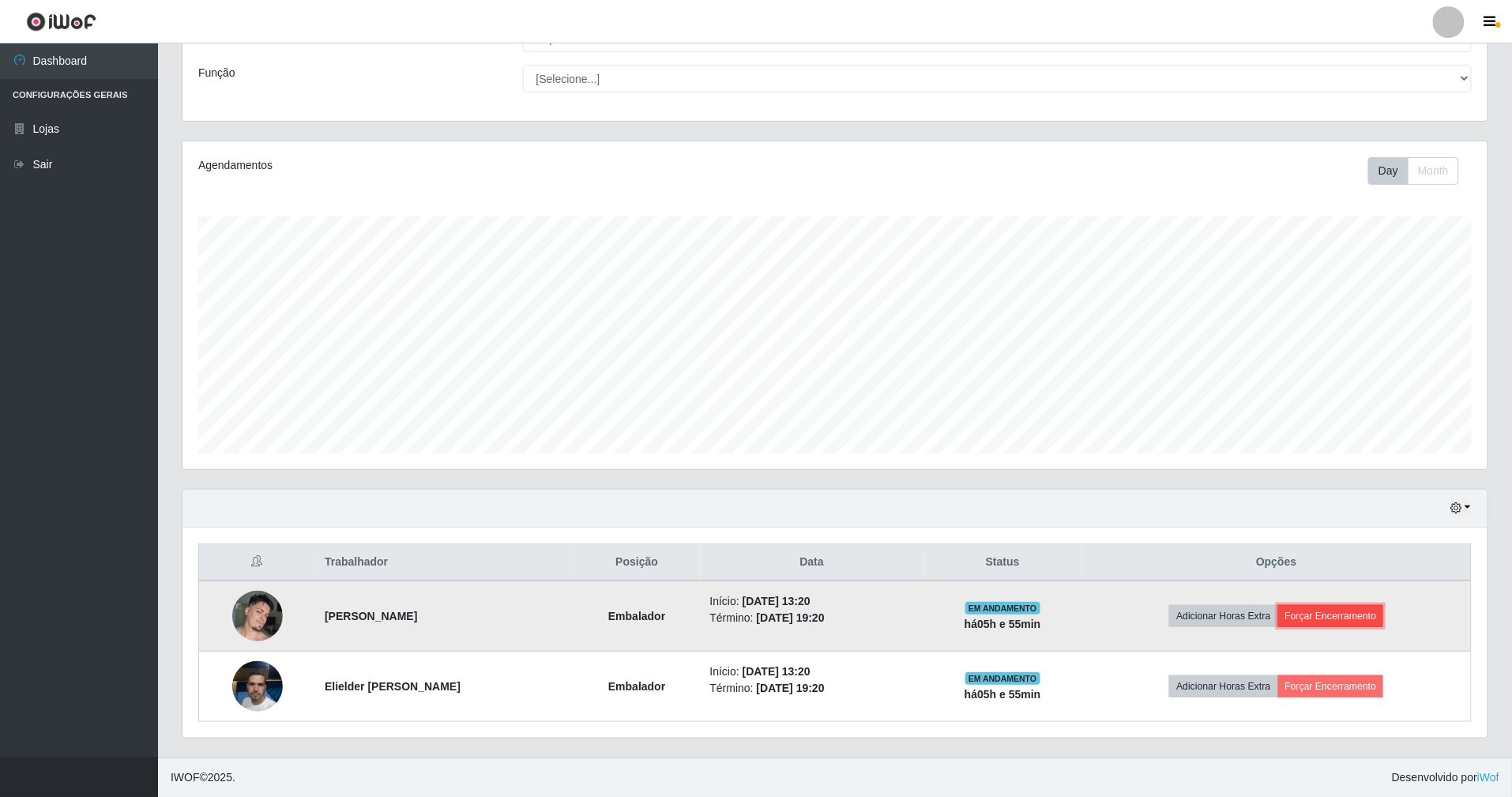
click at [1354, 608] on button "Forçar Encerramento" at bounding box center [1331, 616] width 106 height 22
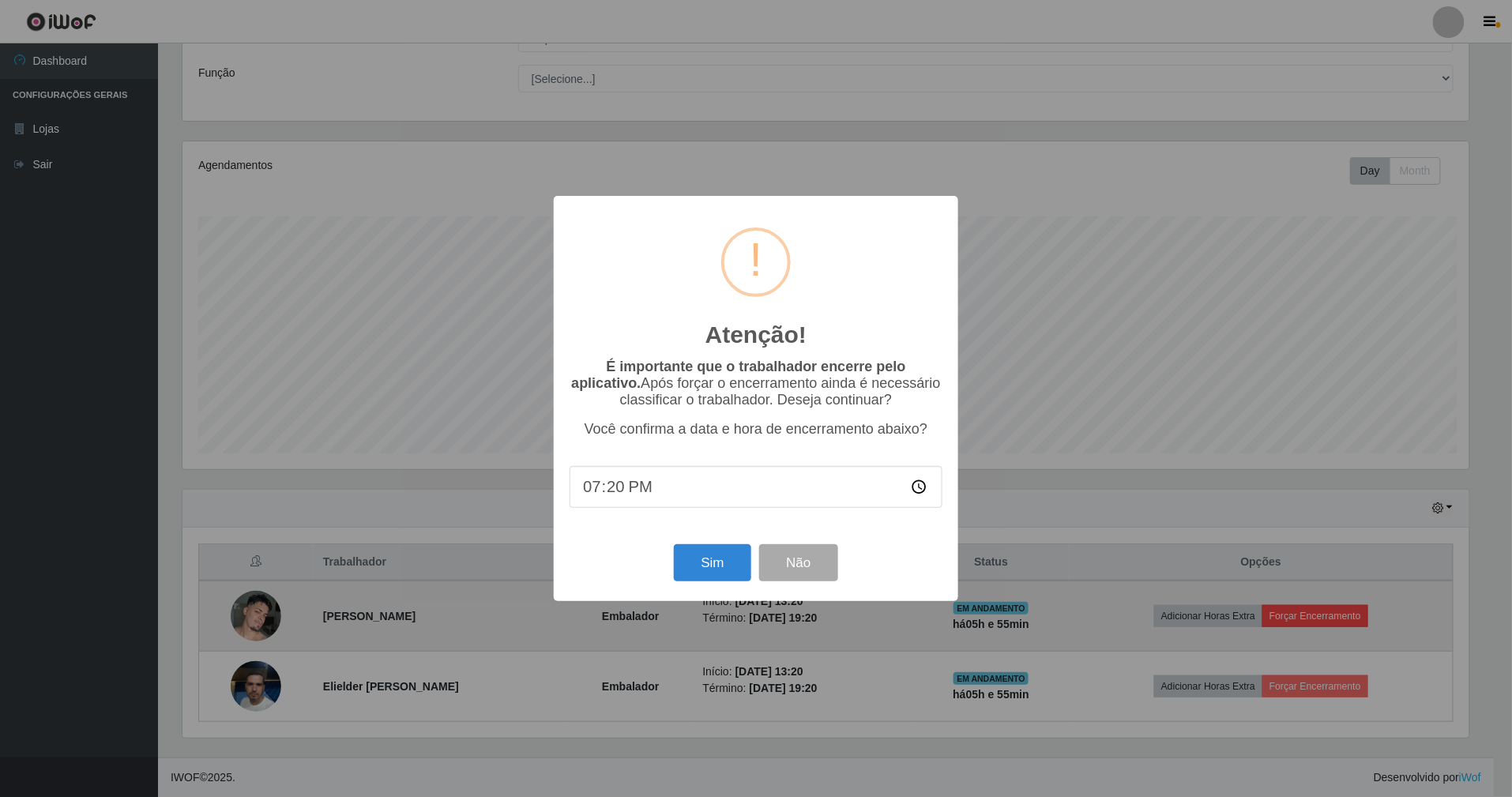
scroll to position [329, 1291]
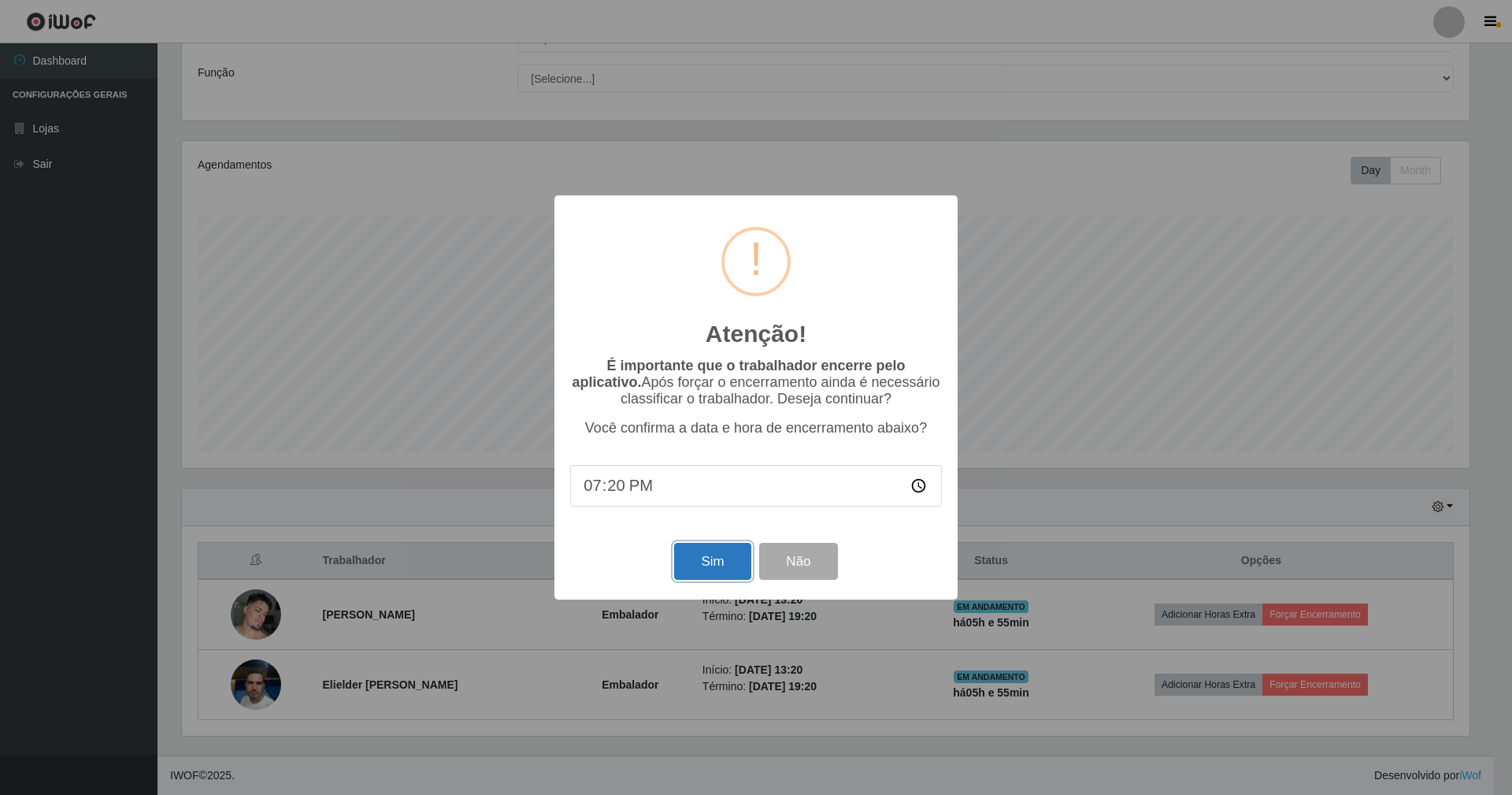
click at [726, 556] on button "Sim" at bounding box center [712, 561] width 77 height 37
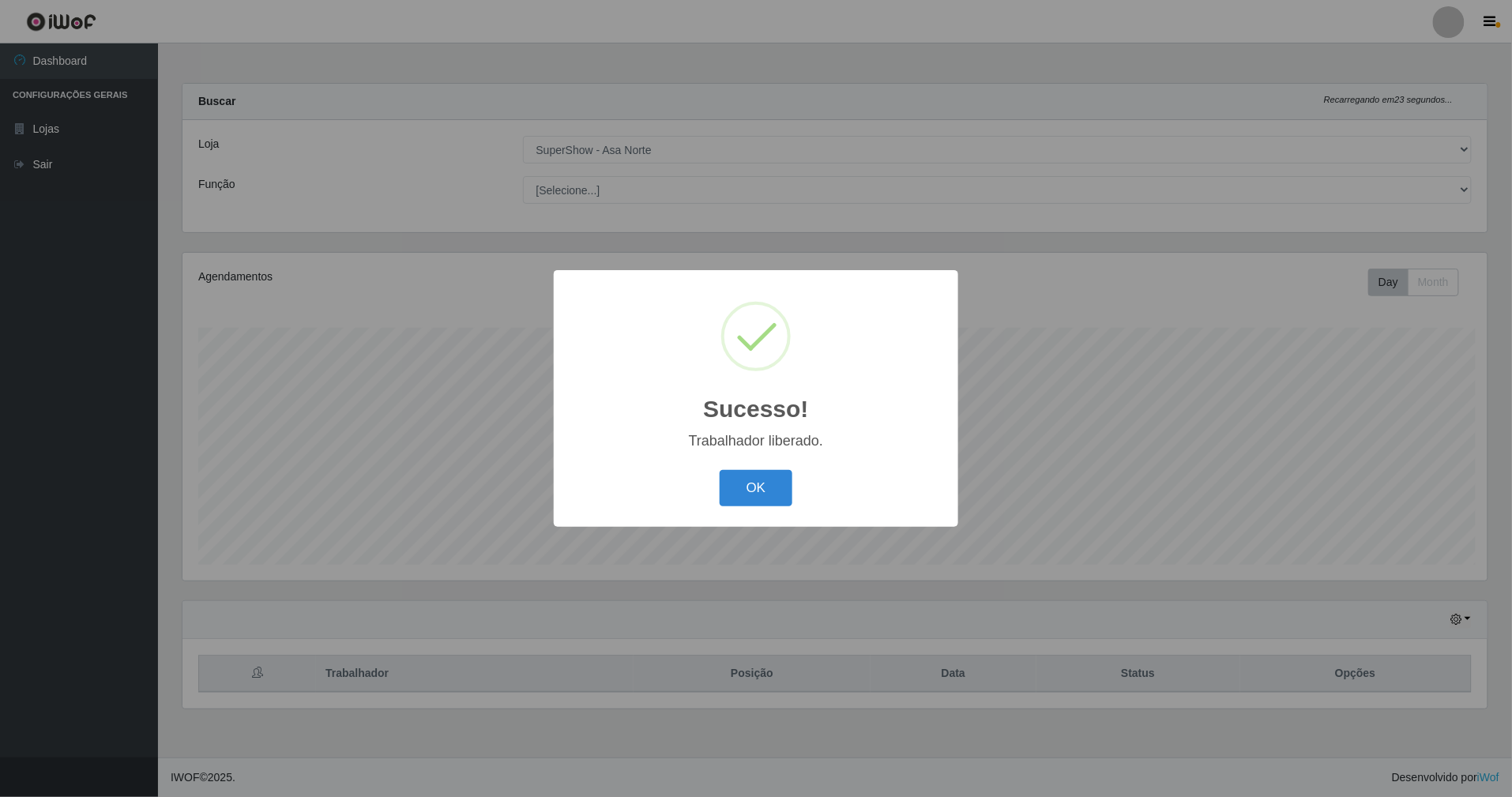
scroll to position [329, 1310]
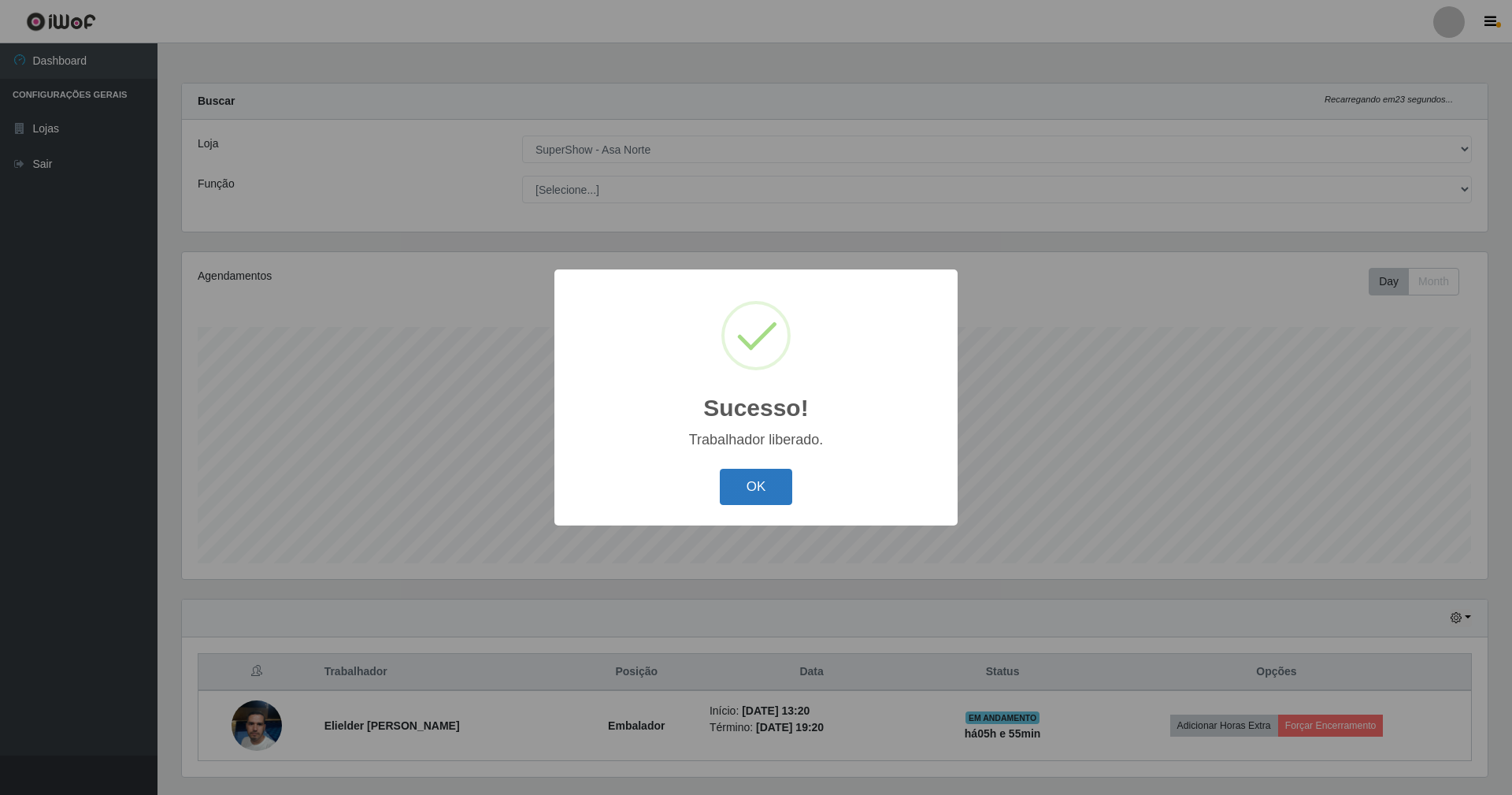
click at [762, 480] on button "OK" at bounding box center [756, 487] width 74 height 37
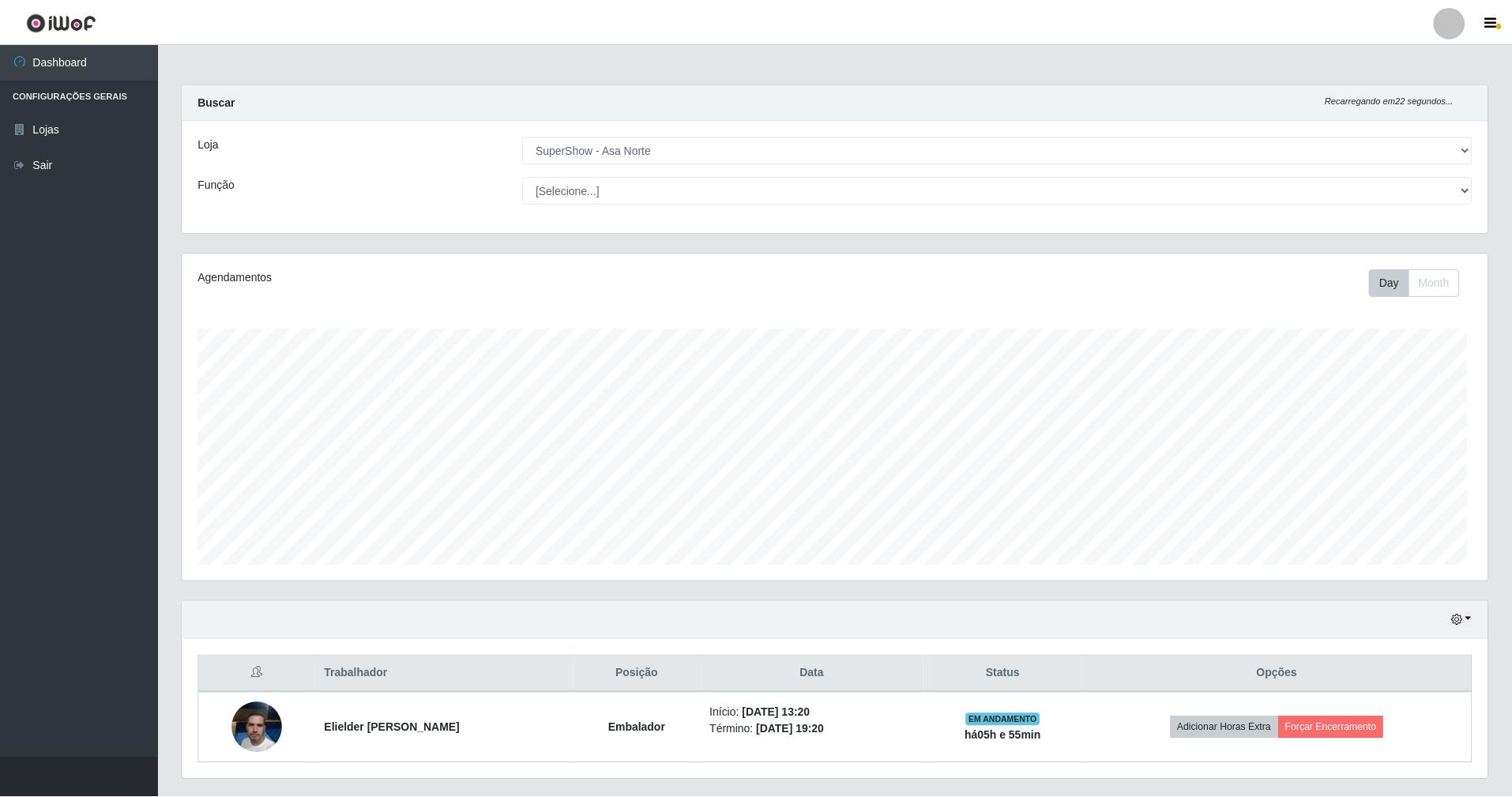
scroll to position [789425, 788740]
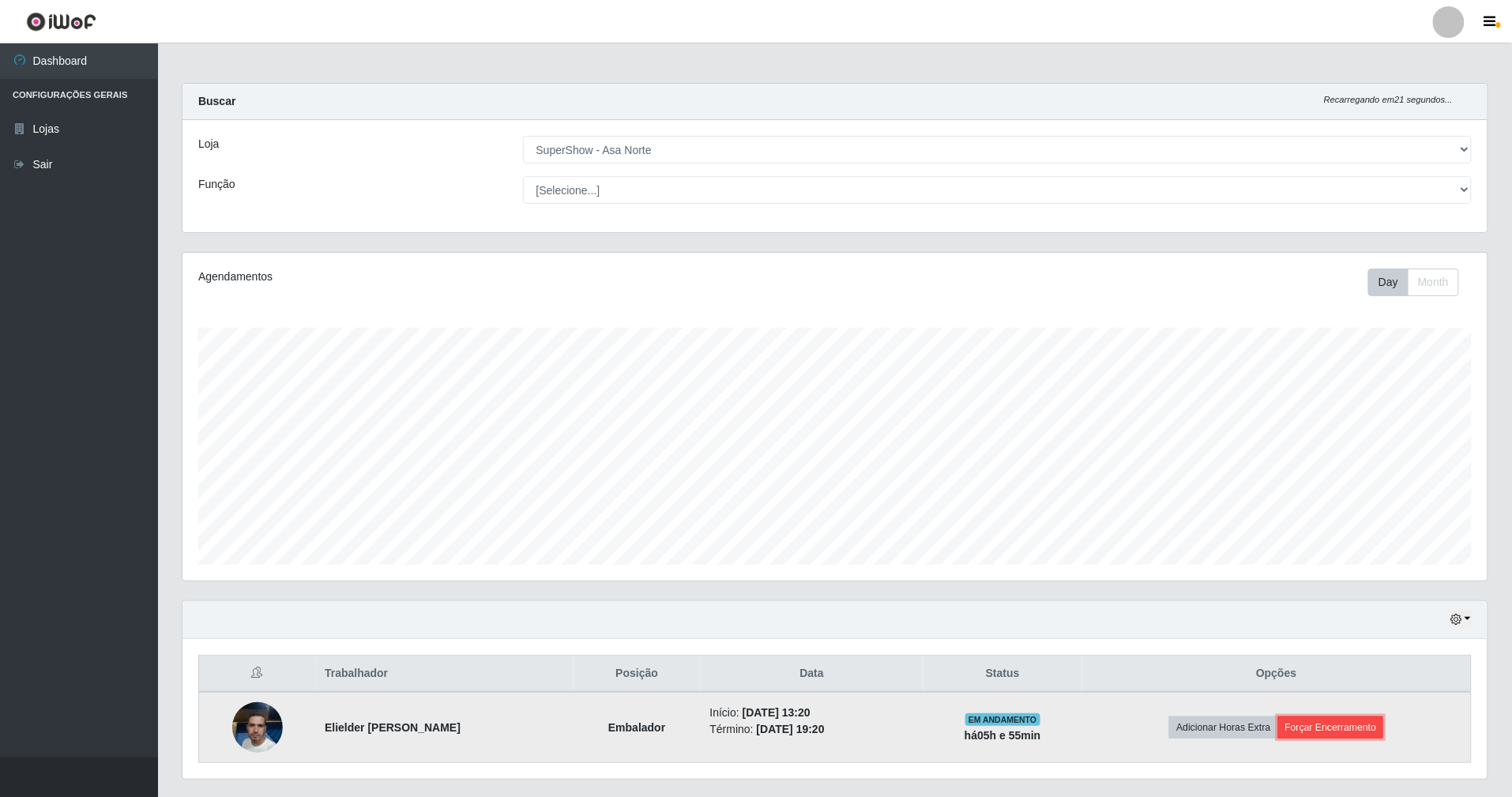
click at [1350, 728] on button "Forçar Encerramento" at bounding box center [1331, 727] width 106 height 22
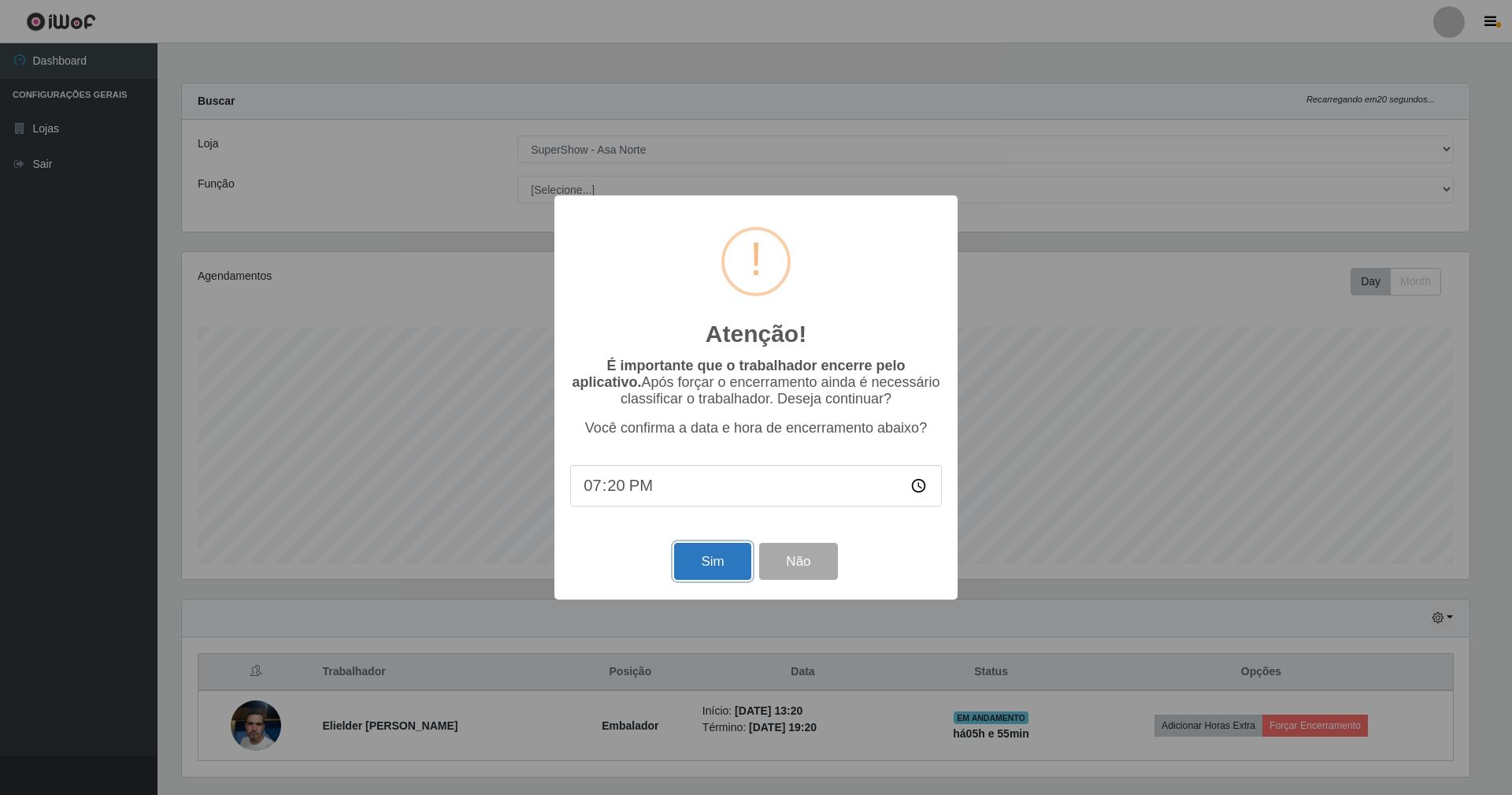
click at [728, 571] on button "Sim" at bounding box center [712, 561] width 77 height 37
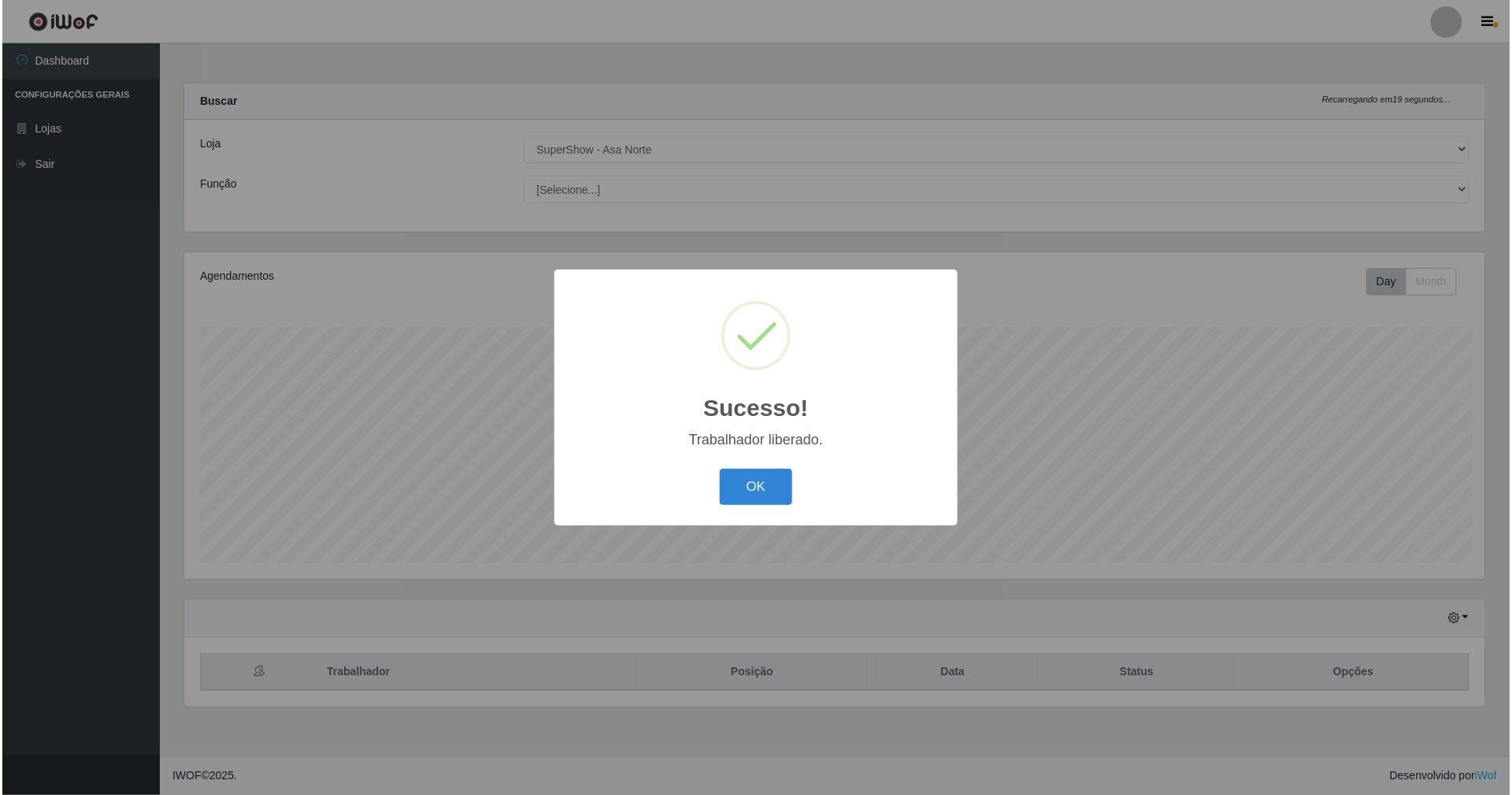
scroll to position [328, 1305]
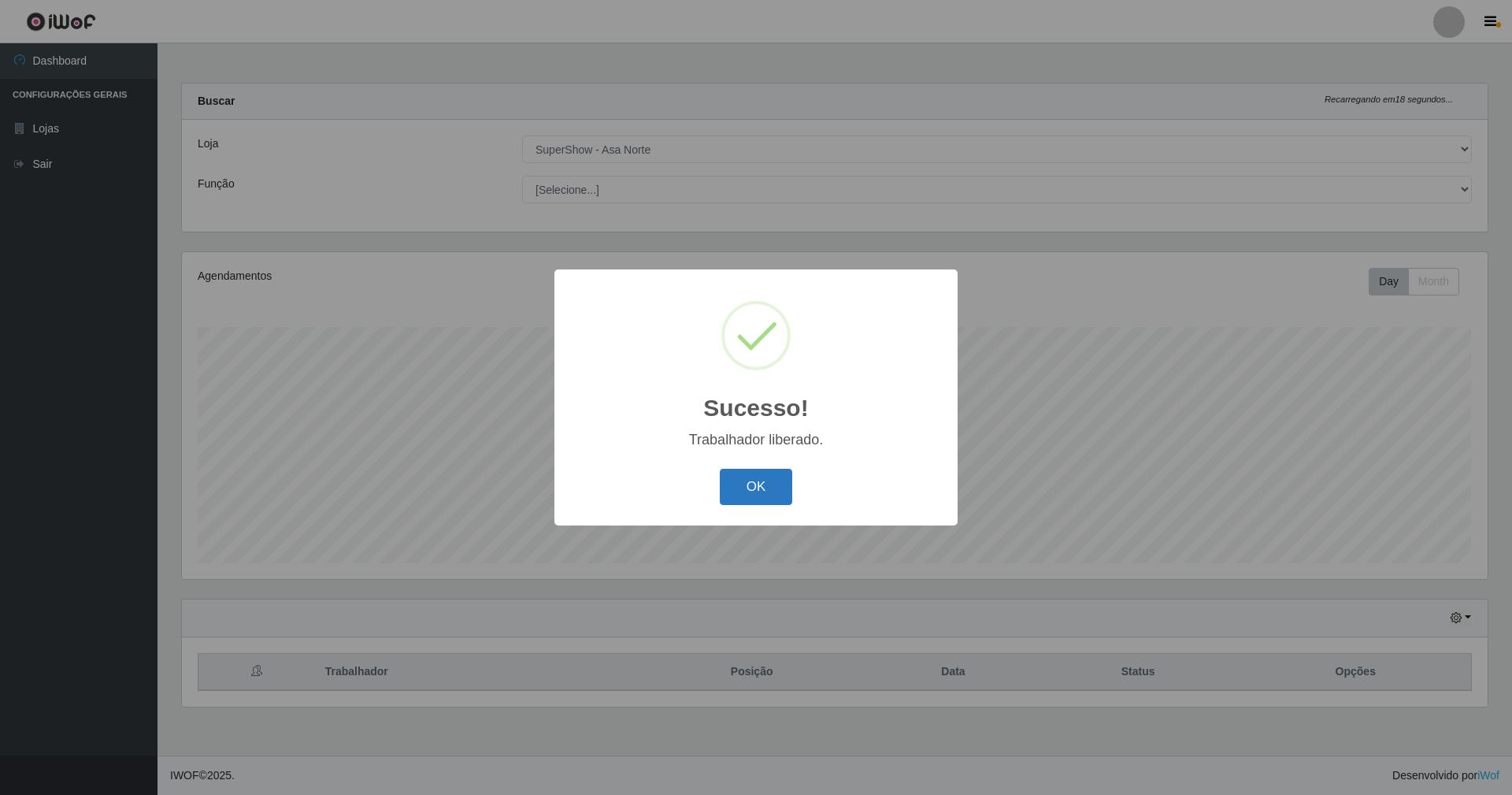
click at [773, 484] on button "OK" at bounding box center [756, 487] width 74 height 37
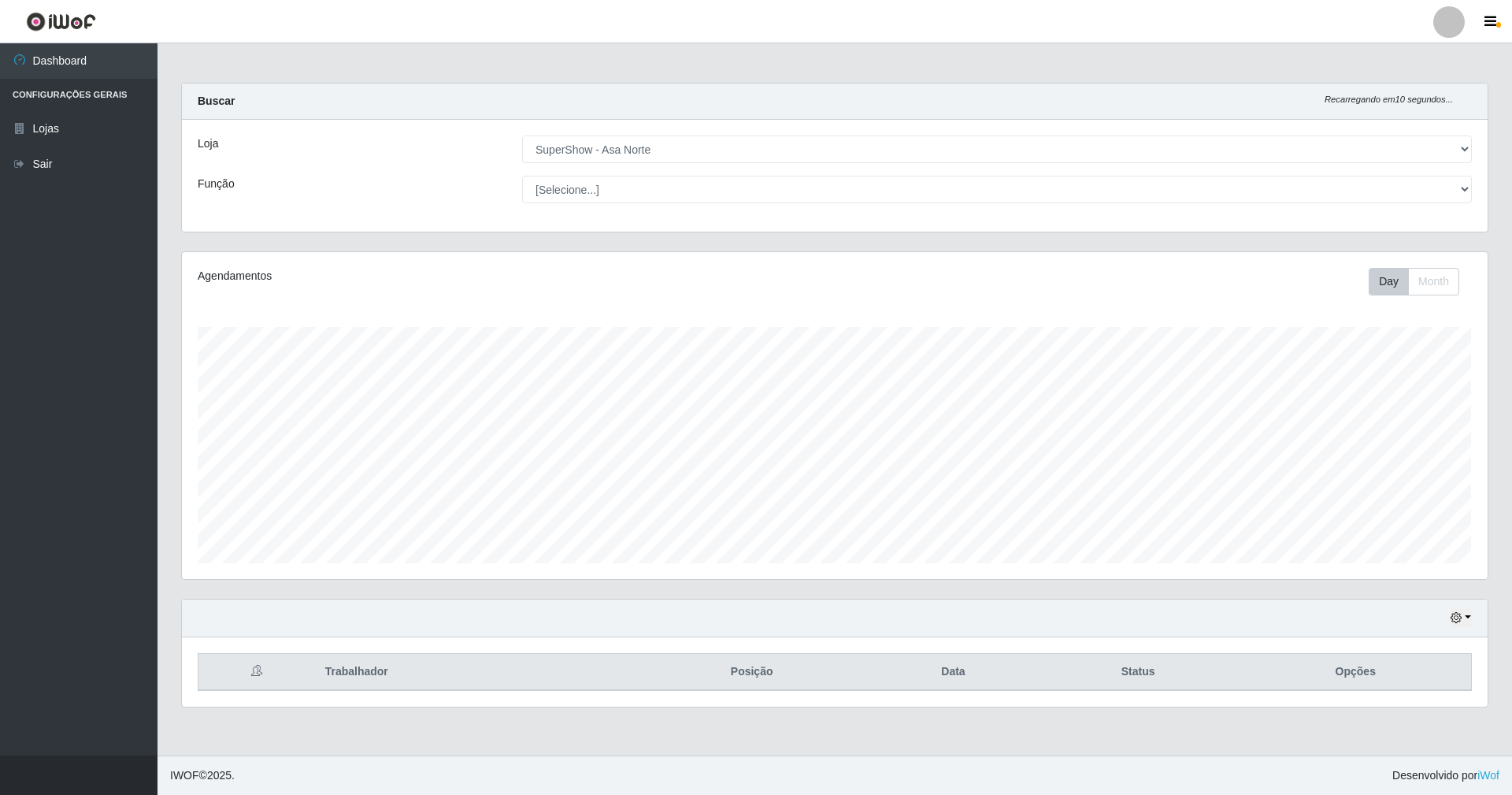
drag, startPoint x: 1472, startPoint y: 1, endPoint x: 1094, endPoint y: 13, distance: 378.2
click at [1094, 13] on header "Perfil Alterar Senha Sair" at bounding box center [756, 21] width 1512 height 44
